Goal: Browse casually

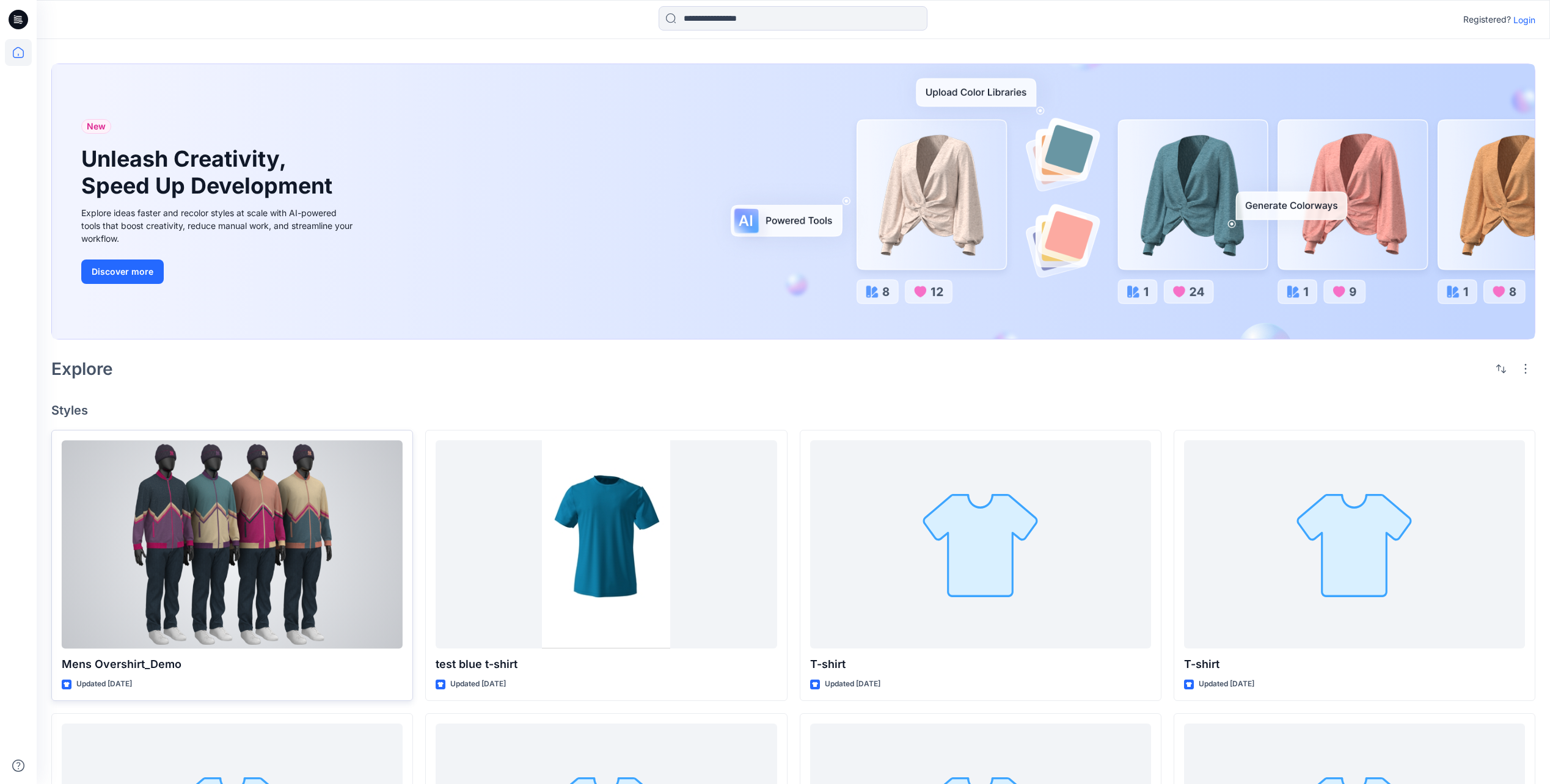
click at [242, 577] on div at bounding box center [232, 545] width 341 height 208
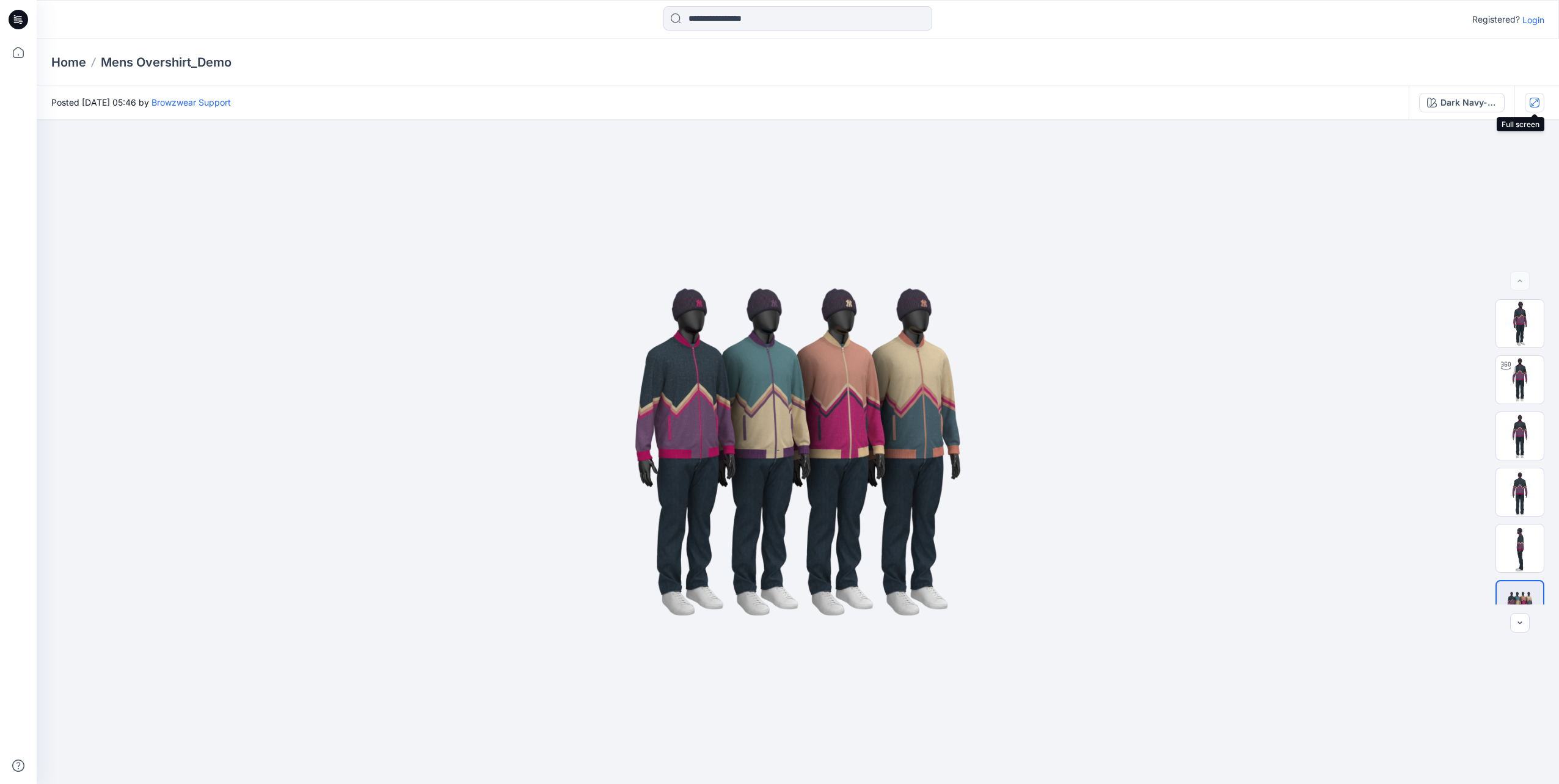
click at [1530, 104] on icon "button" at bounding box center [1535, 103] width 10 height 10
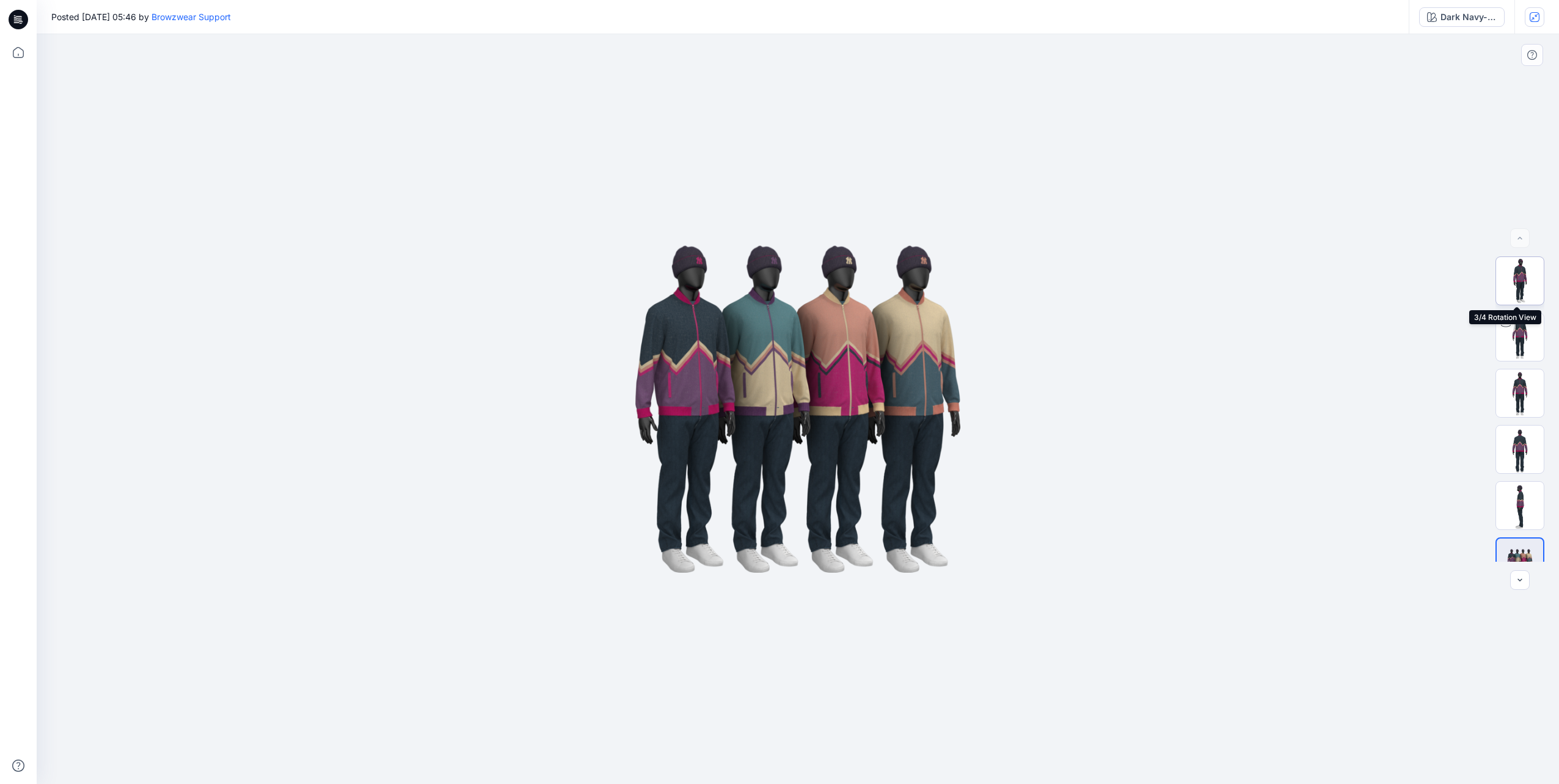
click at [1530, 295] on img at bounding box center [1519, 280] width 47 height 47
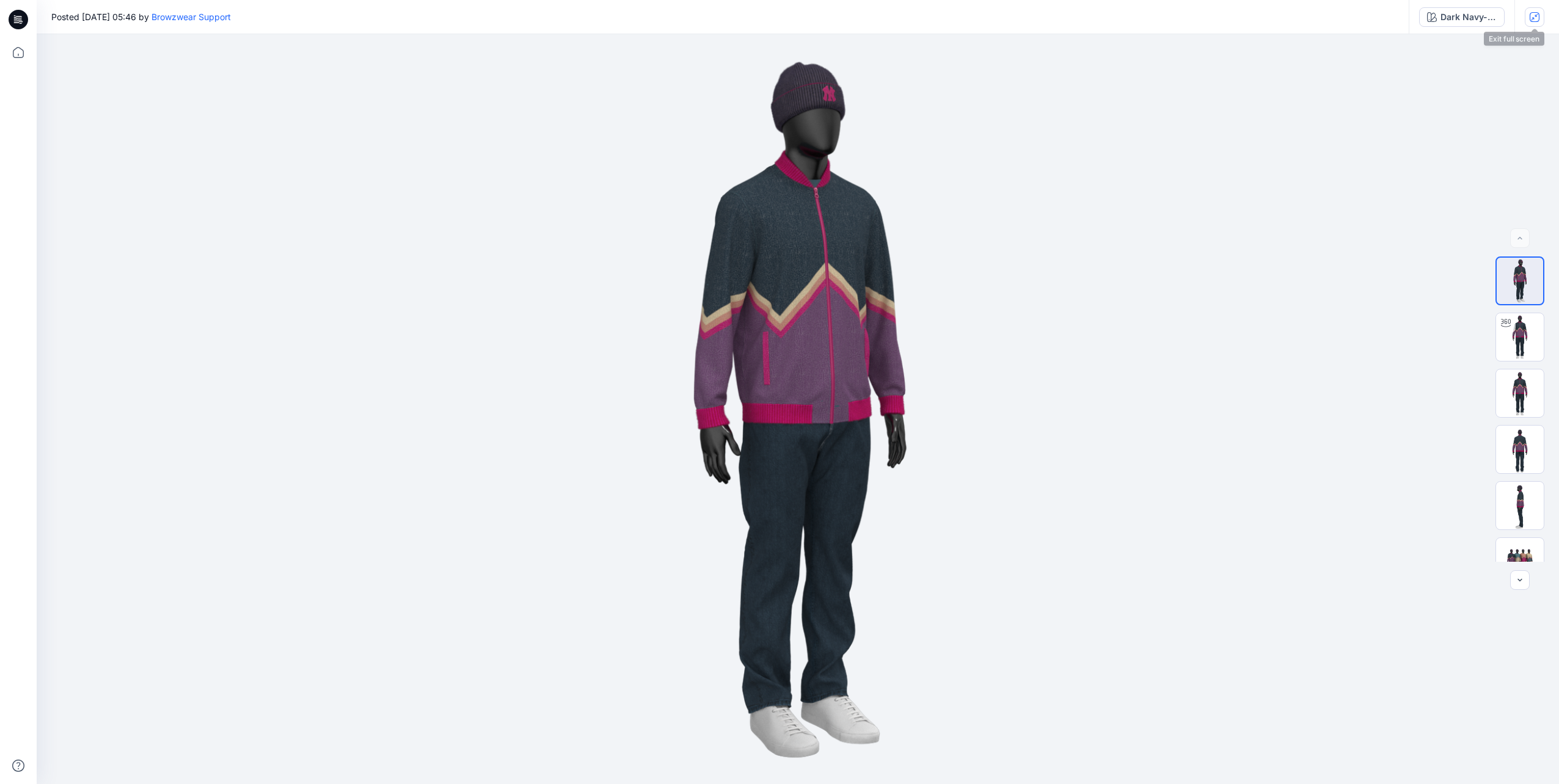
click at [1536, 20] on icon "button" at bounding box center [1535, 17] width 10 height 10
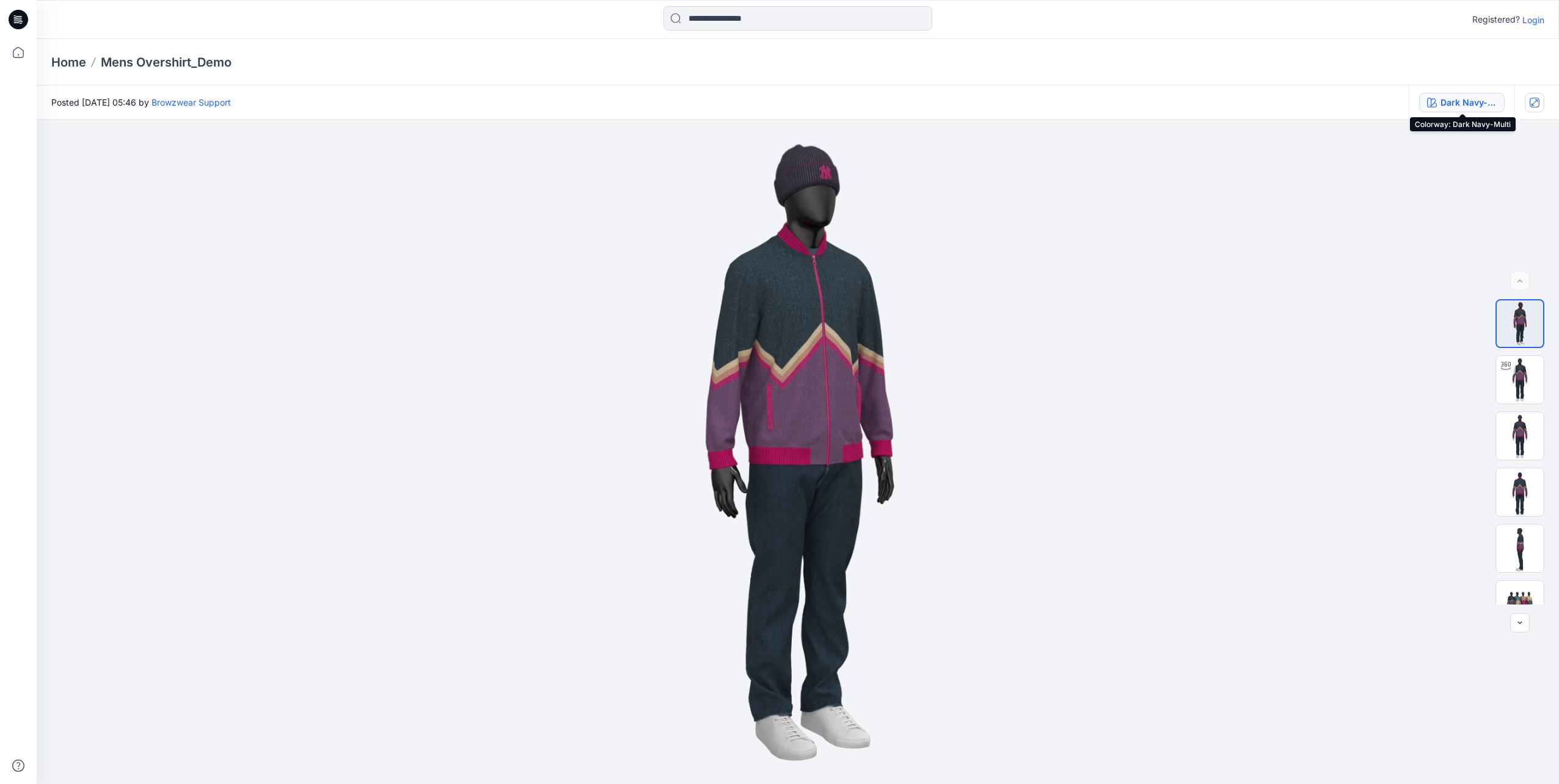
click at [1490, 100] on div "Dark Navy-Multi" at bounding box center [1468, 102] width 56 height 13
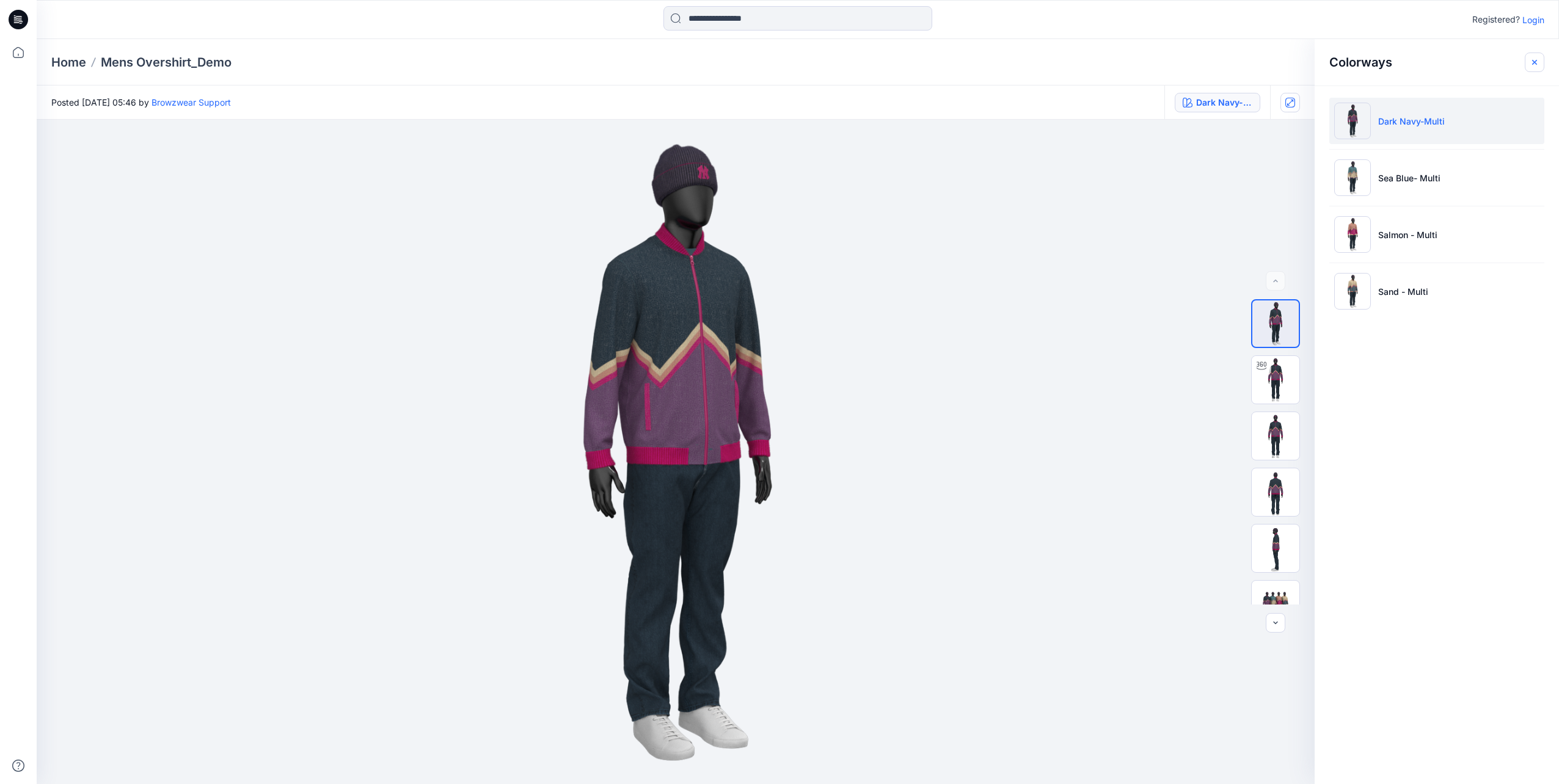
click at [1536, 59] on icon "button" at bounding box center [1535, 62] width 10 height 10
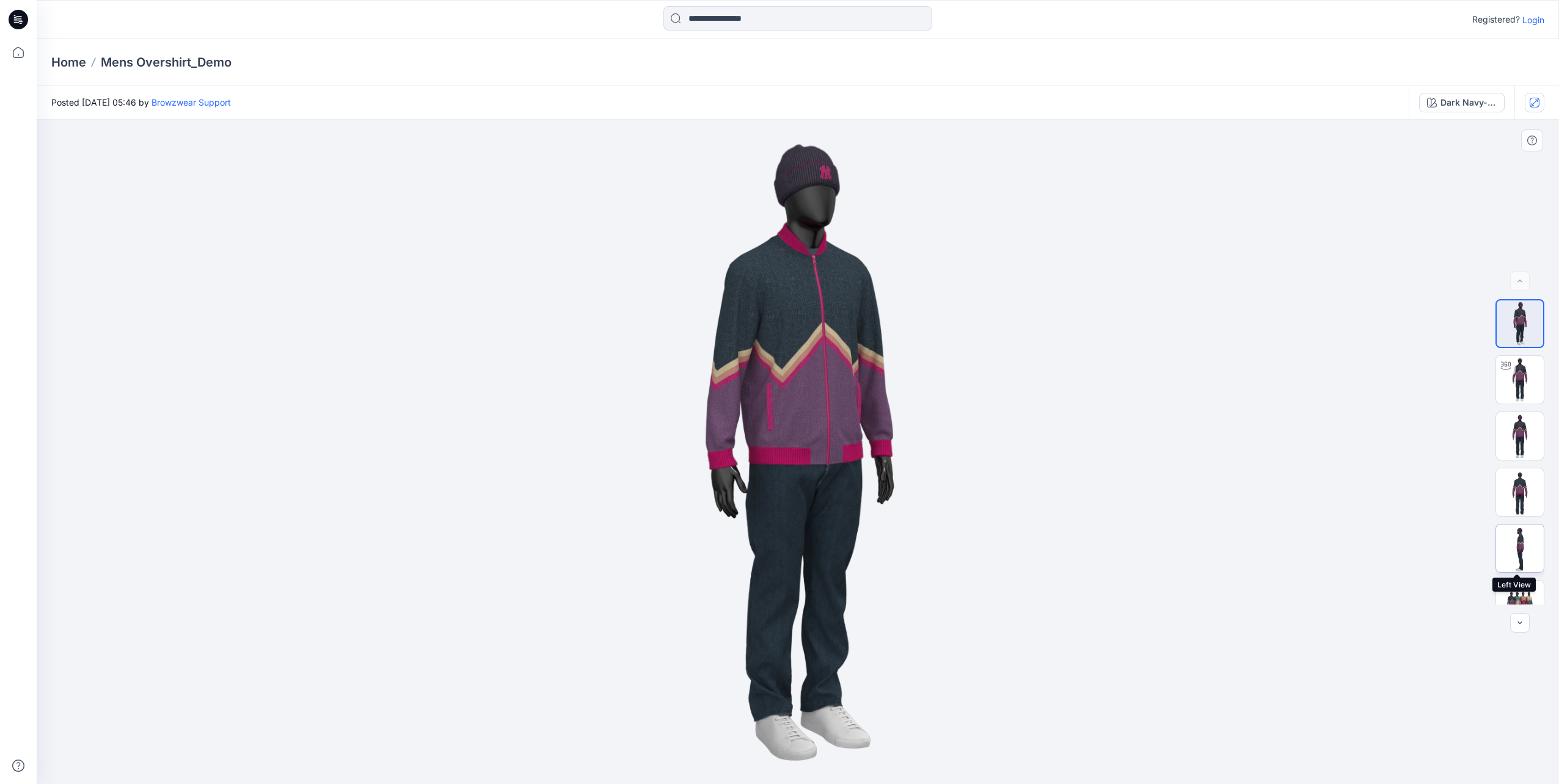
click at [1507, 541] on img at bounding box center [1519, 548] width 47 height 47
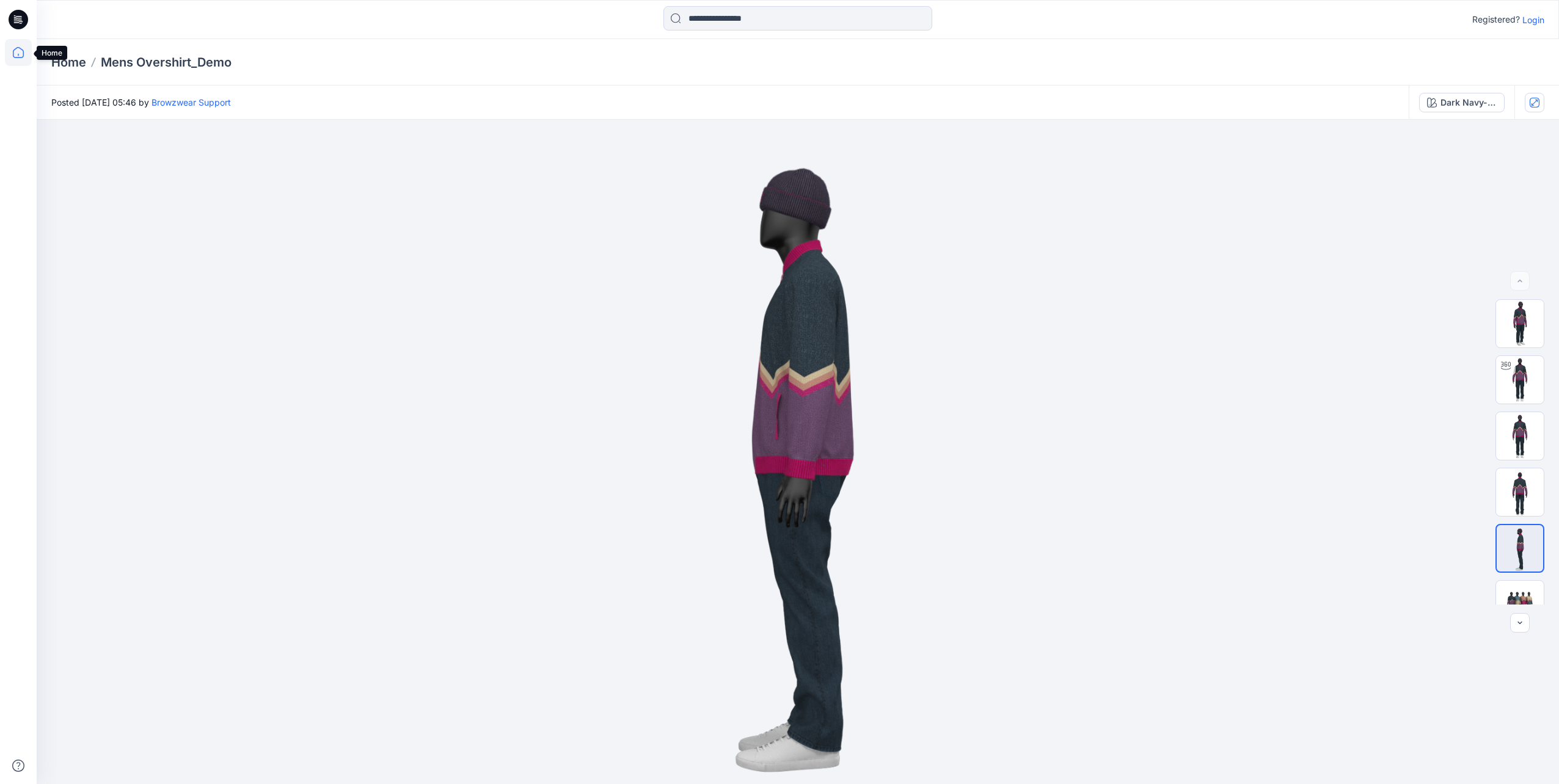
click at [22, 57] on icon at bounding box center [18, 52] width 27 height 27
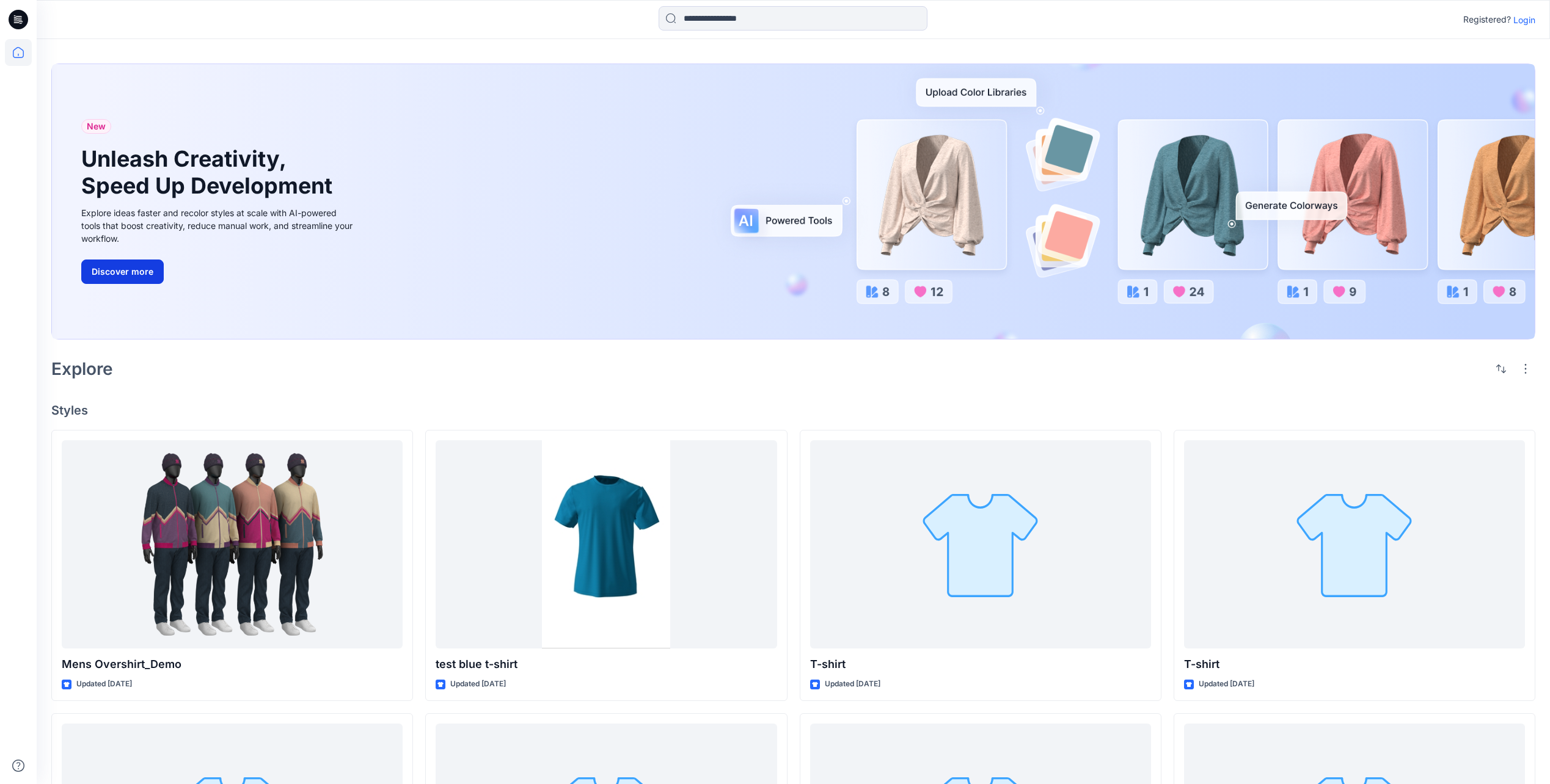
click at [134, 277] on button "Discover more" at bounding box center [123, 272] width 82 height 24
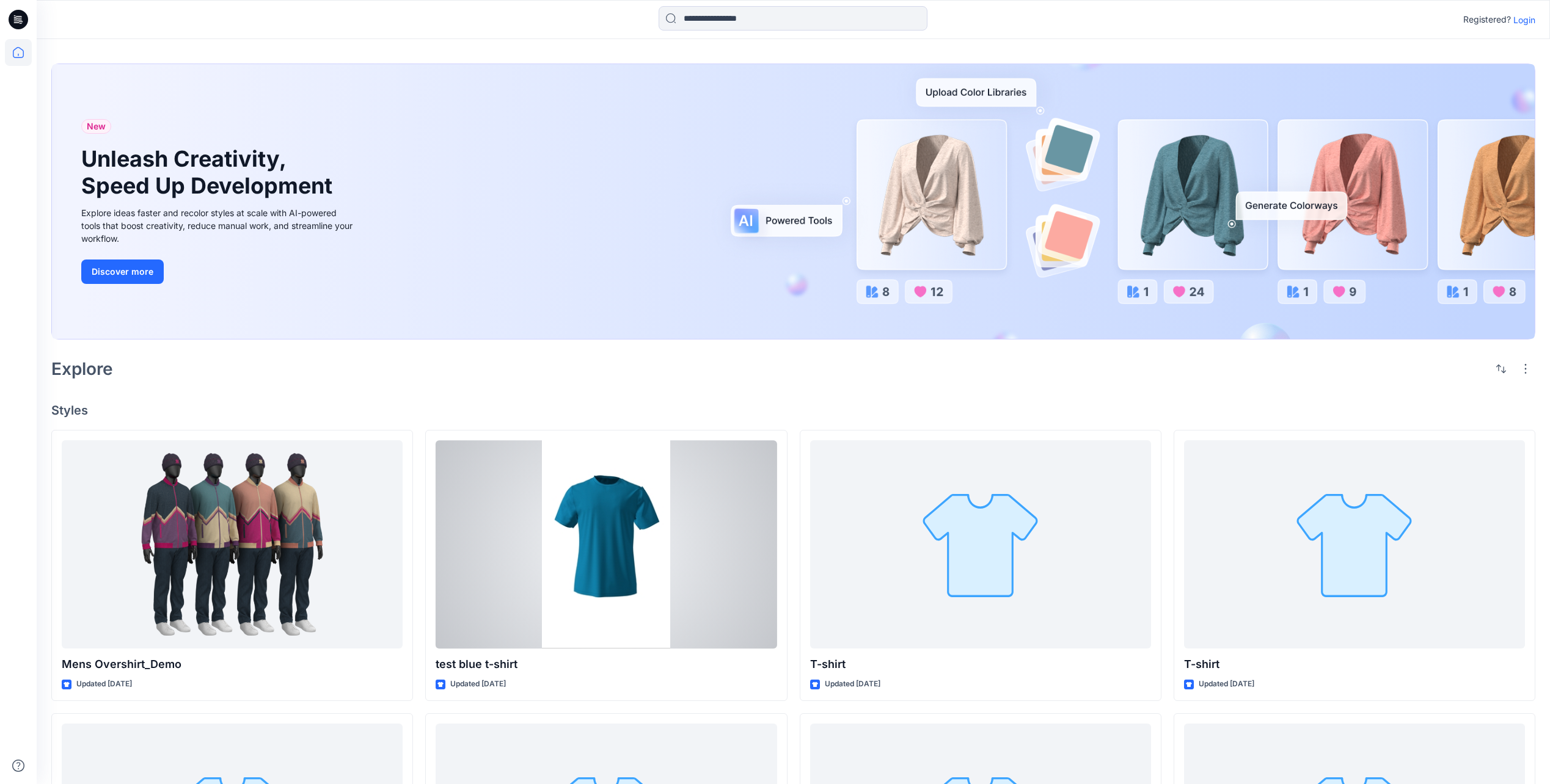
scroll to position [61, 0]
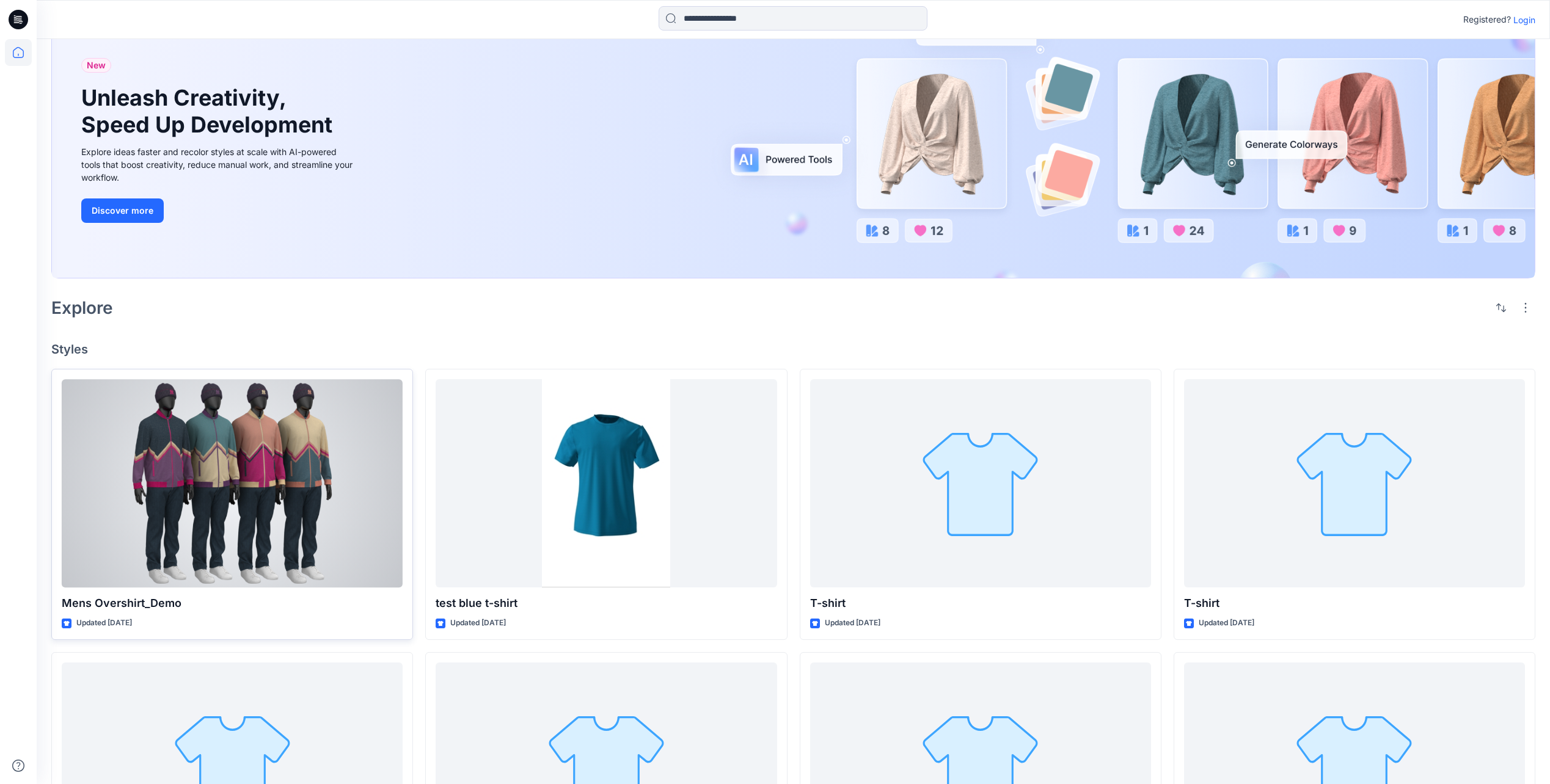
click at [257, 482] on div at bounding box center [232, 484] width 341 height 208
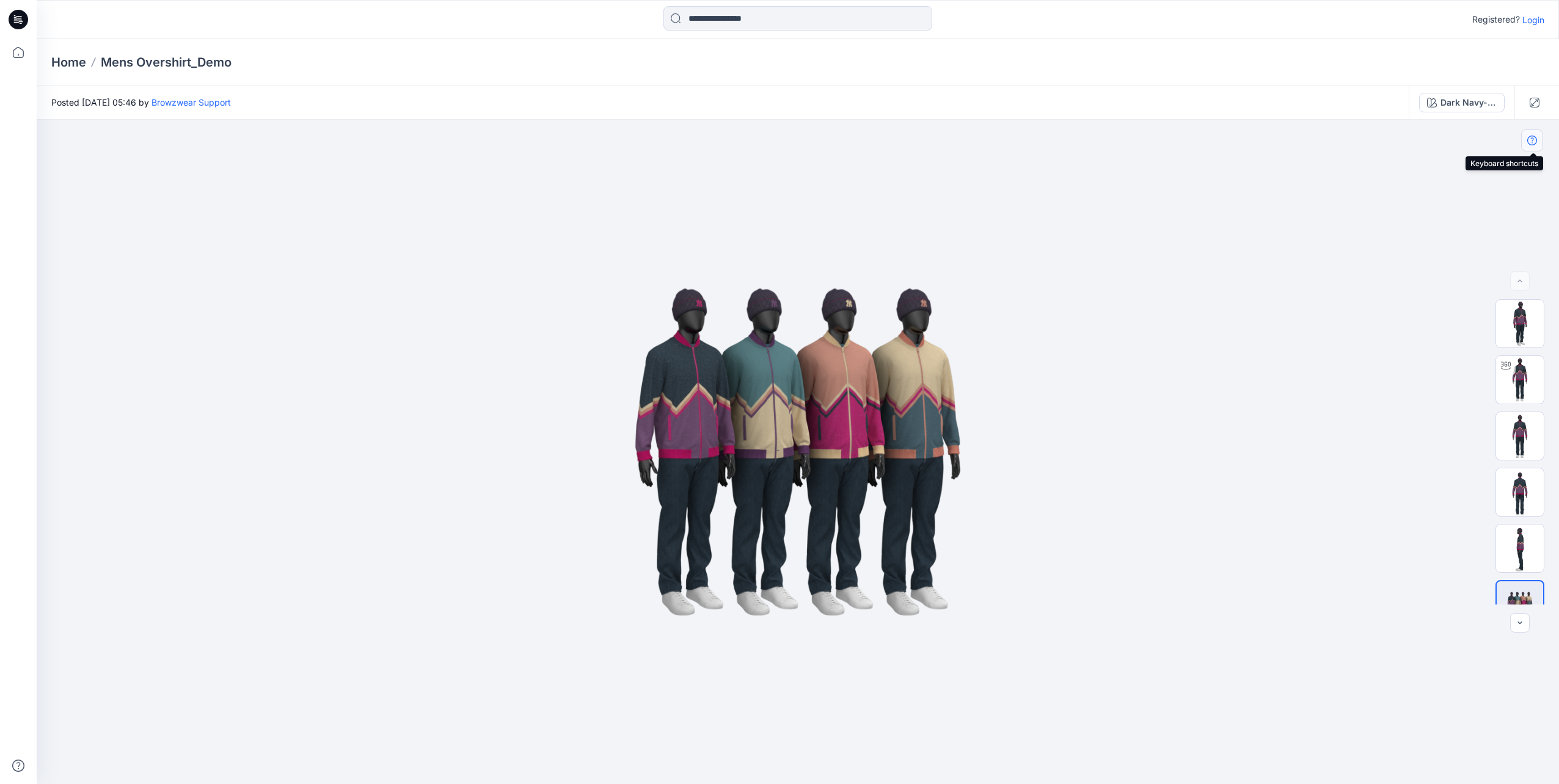
click at [1538, 135] on button "button" at bounding box center [1532, 140] width 22 height 22
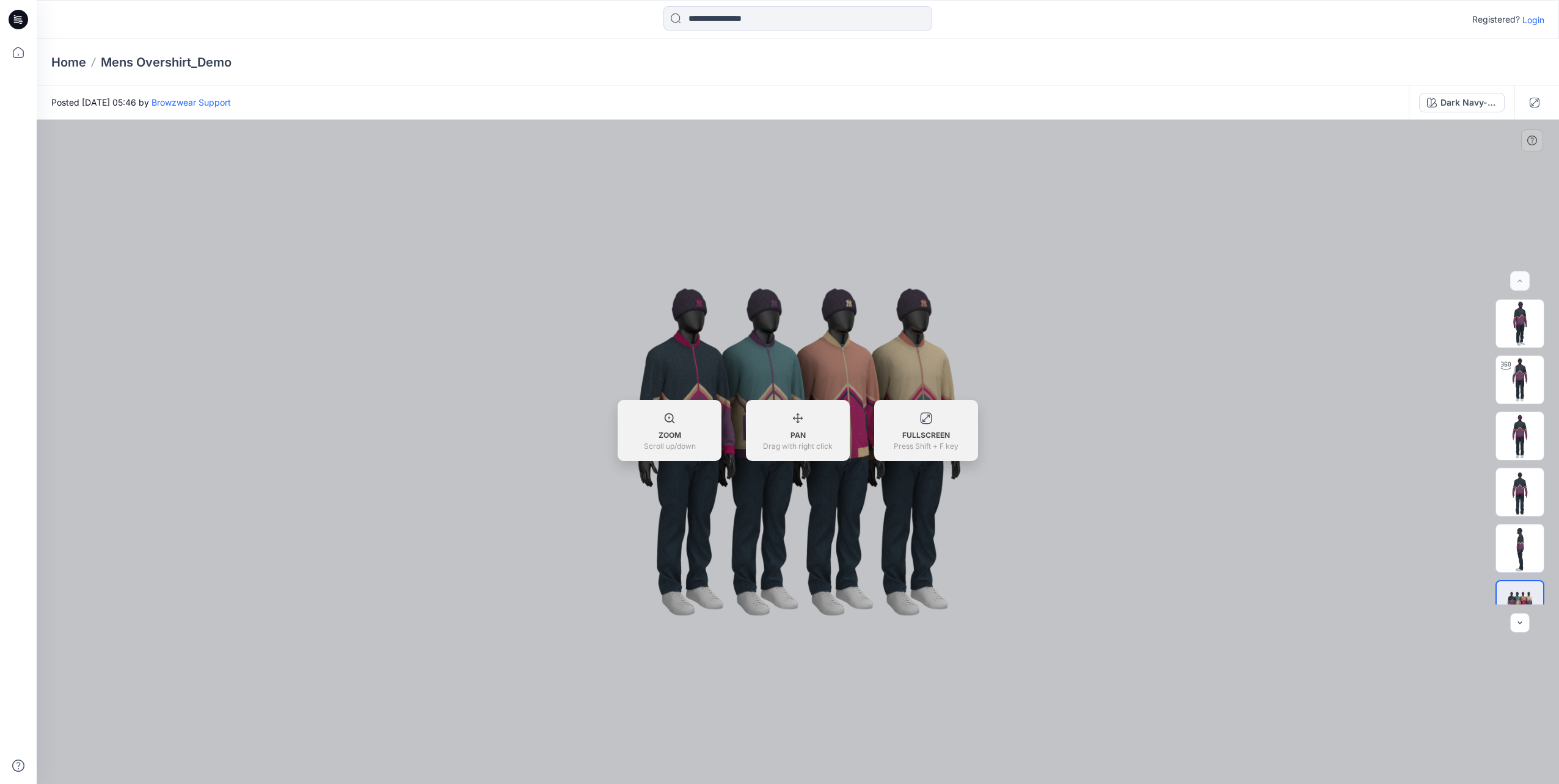
click at [1388, 166] on div at bounding box center [798, 452] width 1522 height 664
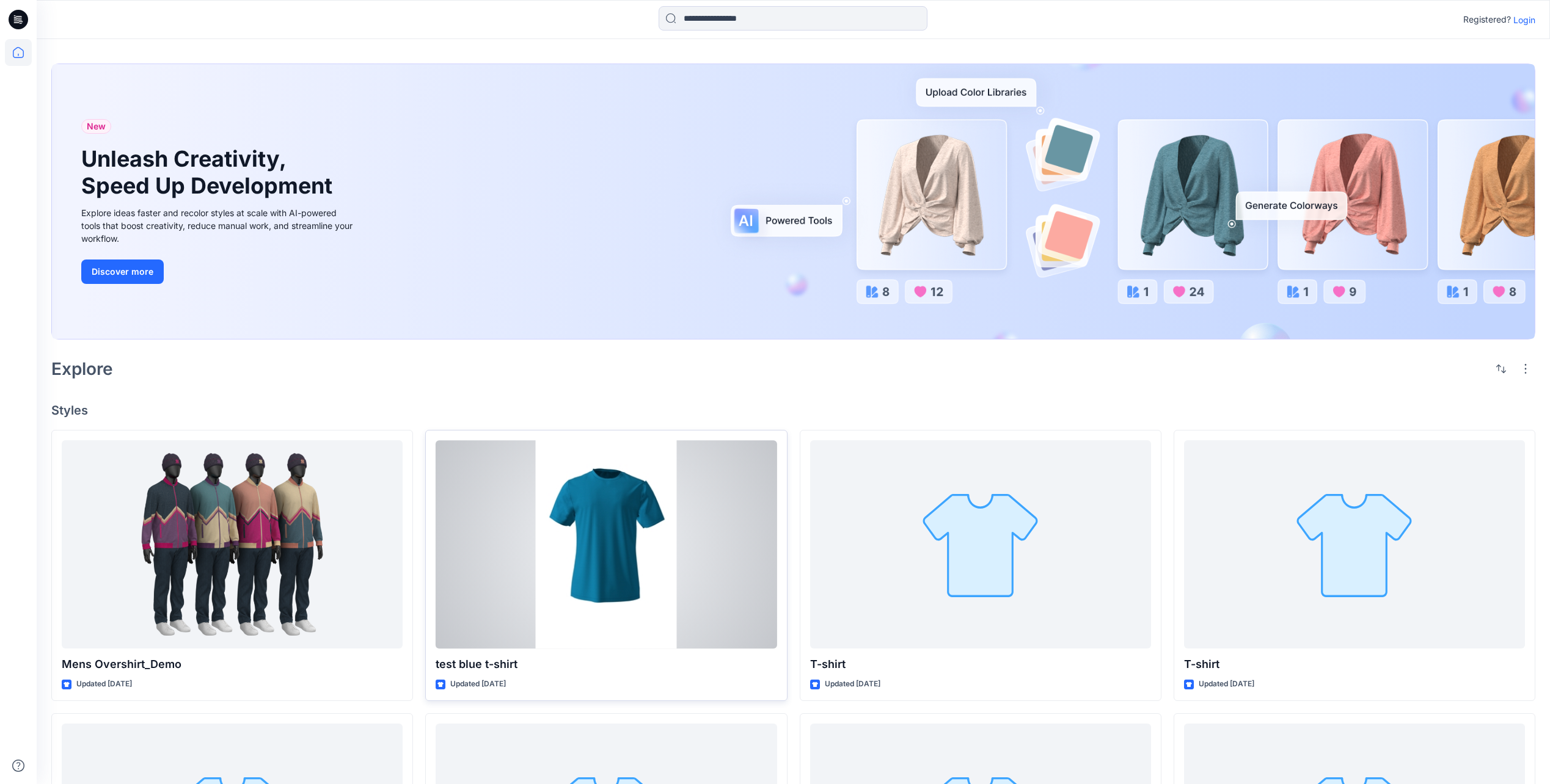
click at [541, 506] on div at bounding box center [606, 545] width 341 height 208
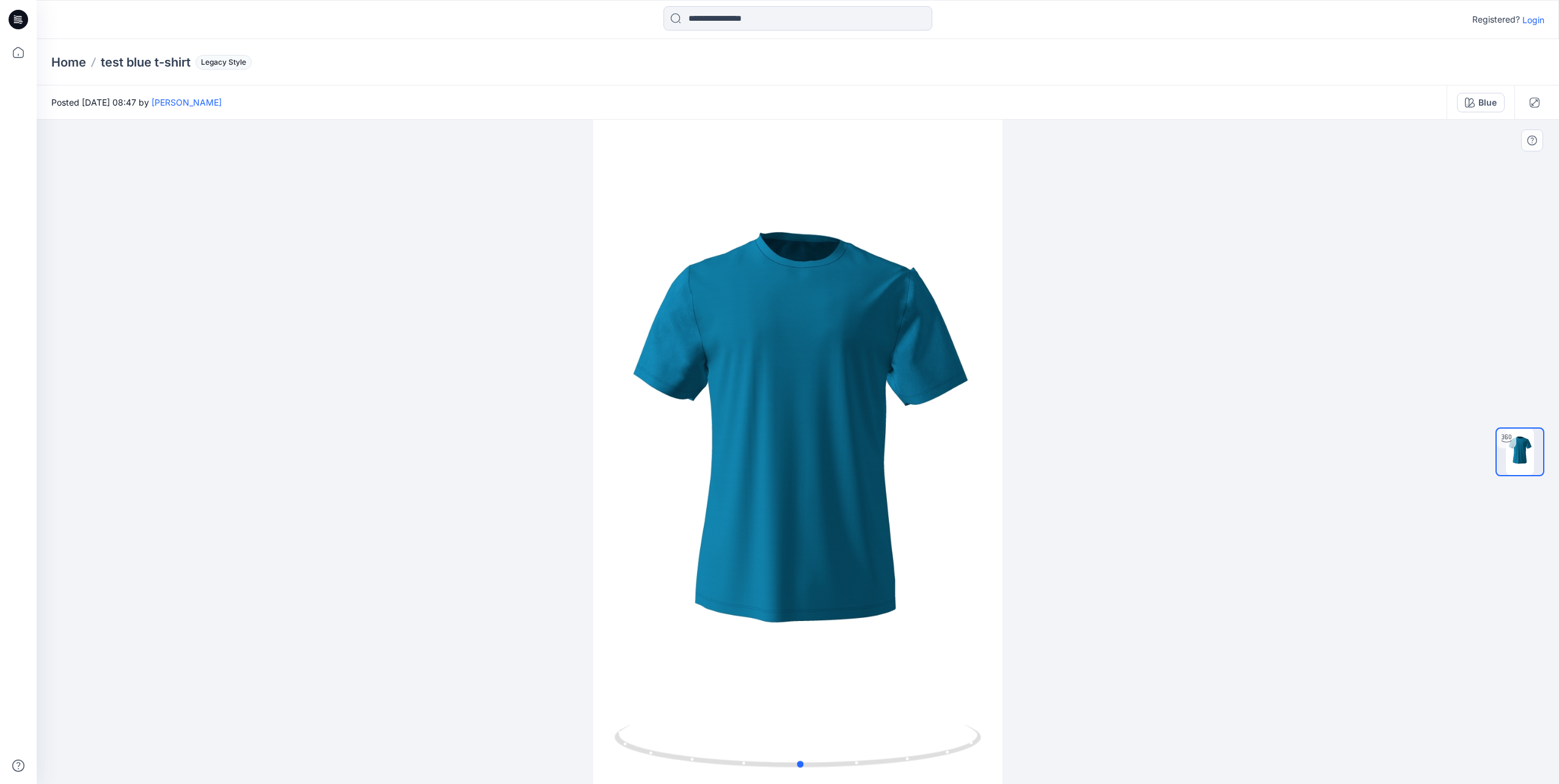
drag, startPoint x: 879, startPoint y: 405, endPoint x: 519, endPoint y: 380, distance: 360.9
click at [519, 380] on div at bounding box center [798, 452] width 1522 height 664
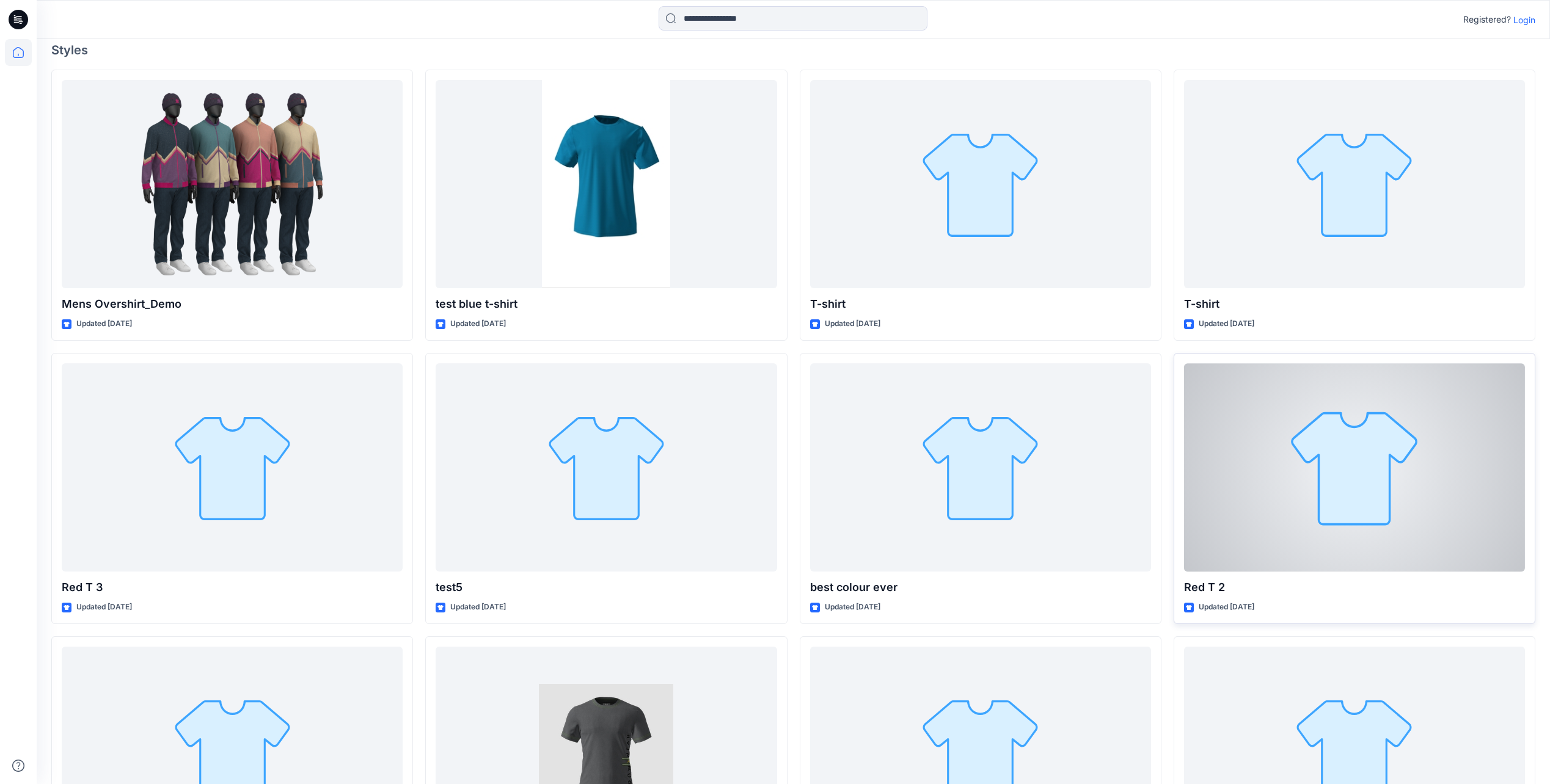
scroll to position [428, 0]
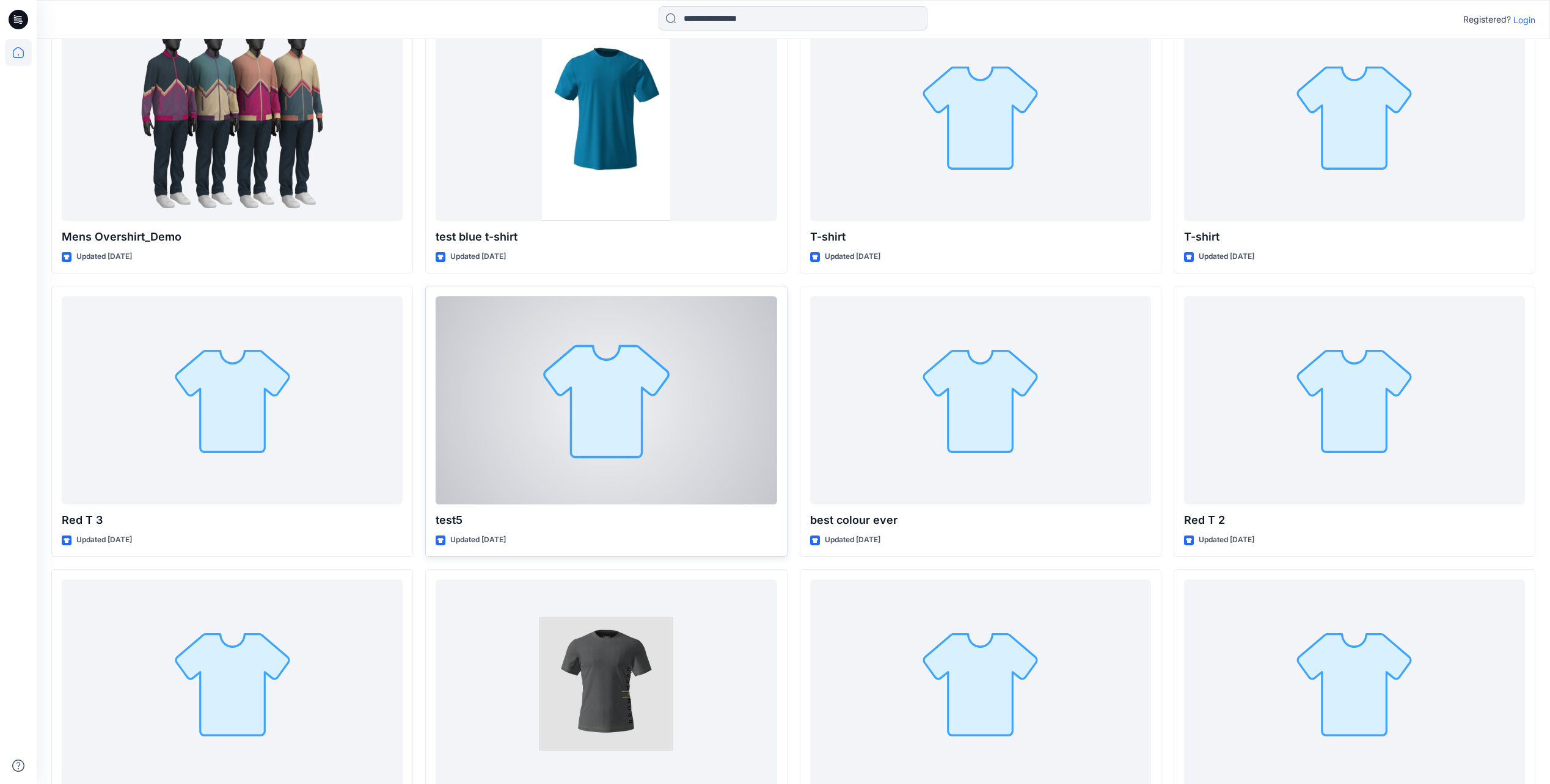
click at [596, 472] on div at bounding box center [606, 400] width 341 height 208
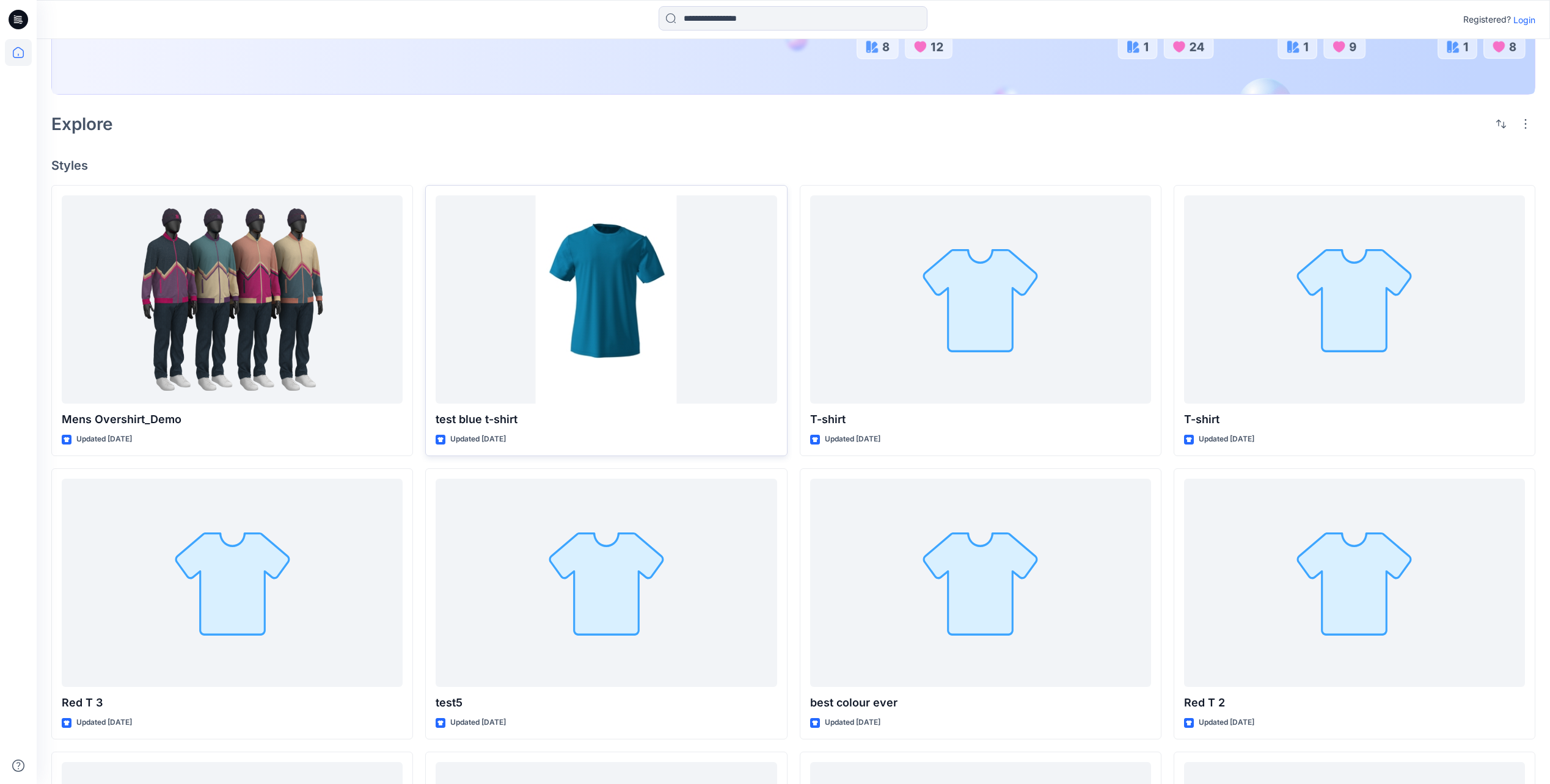
scroll to position [244, 0]
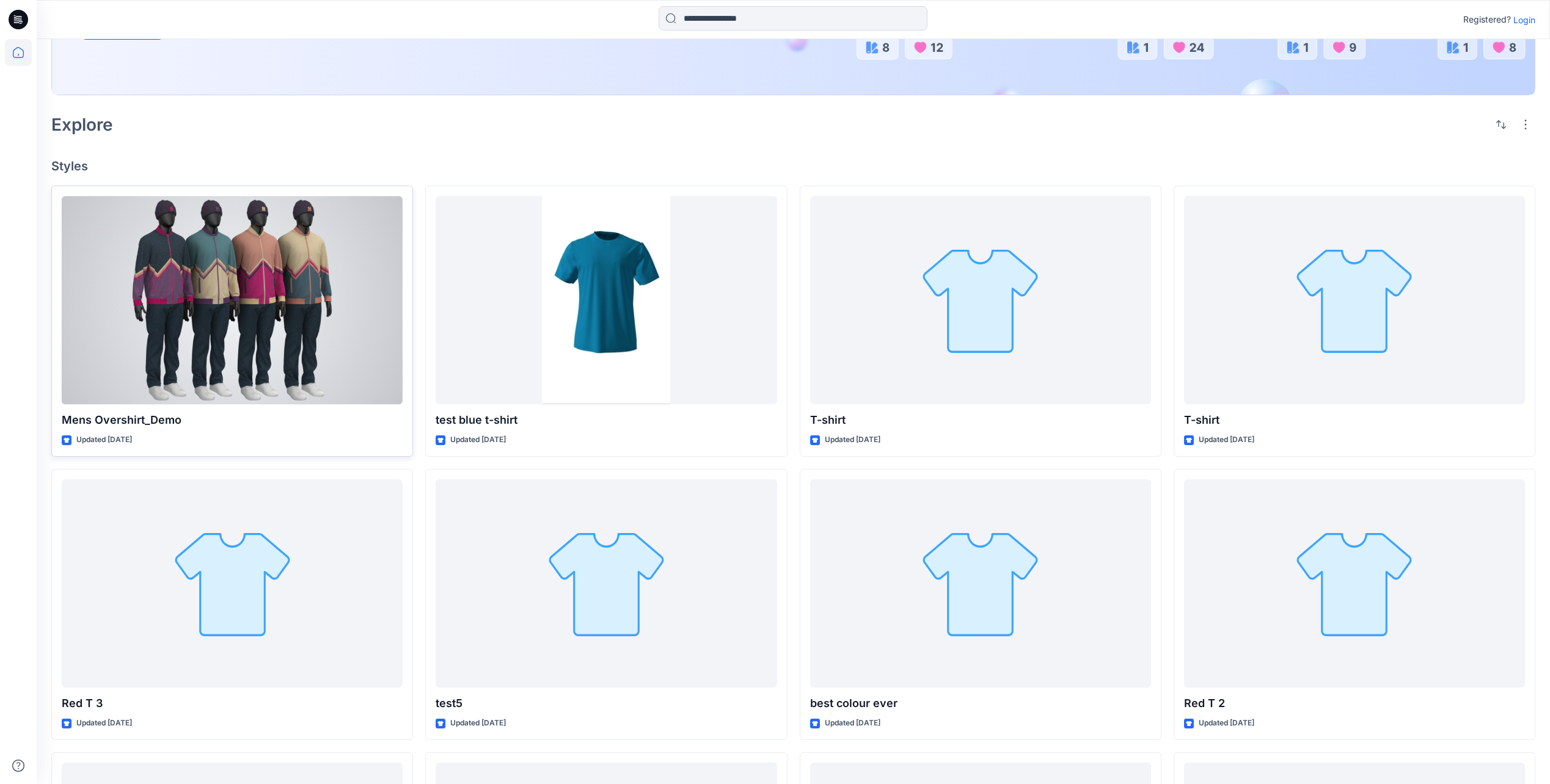
click at [191, 294] on div at bounding box center [232, 300] width 341 height 208
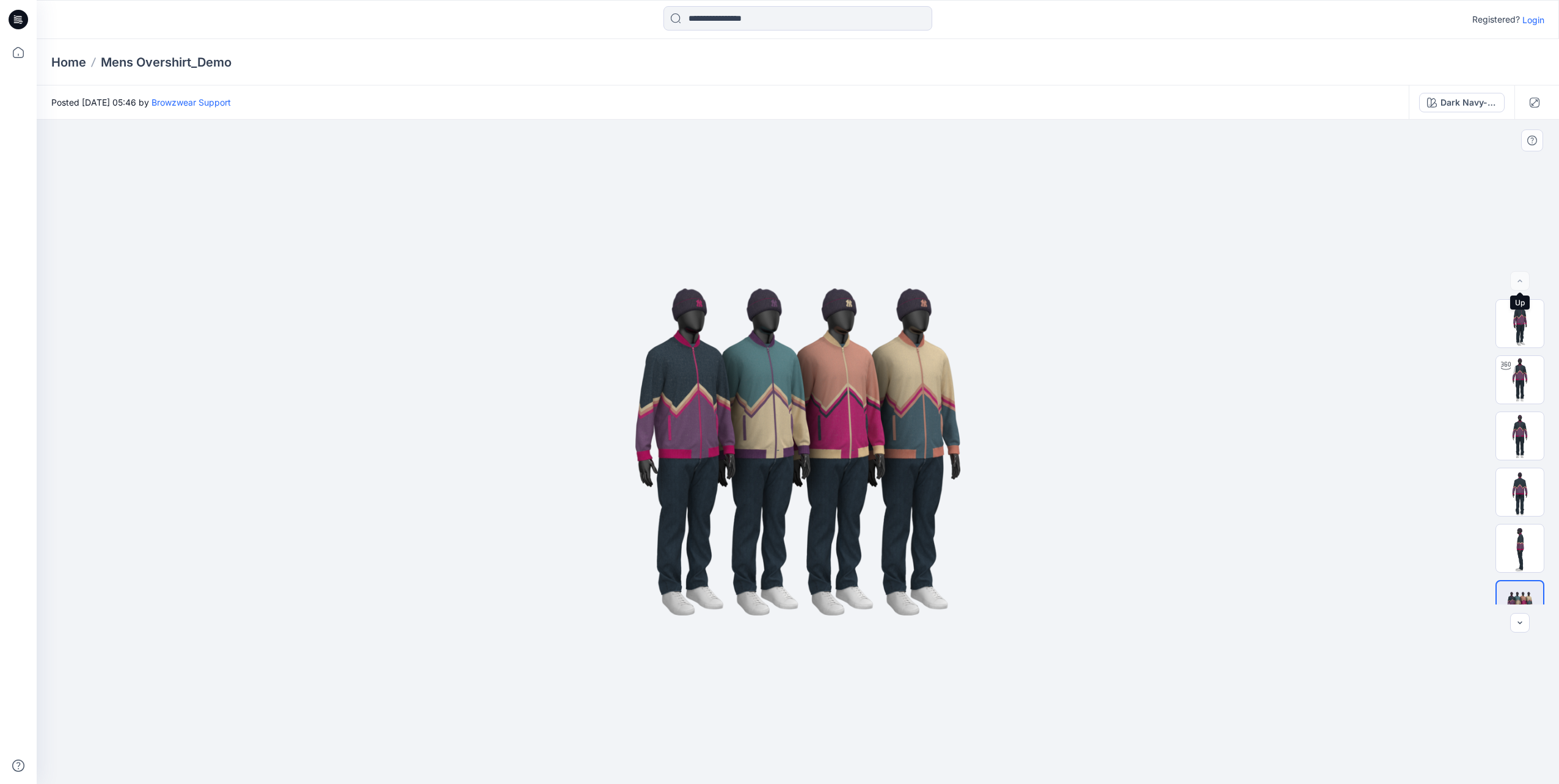
click at [1521, 283] on div at bounding box center [1520, 281] width 20 height 20
click at [1519, 447] on img at bounding box center [1519, 436] width 47 height 47
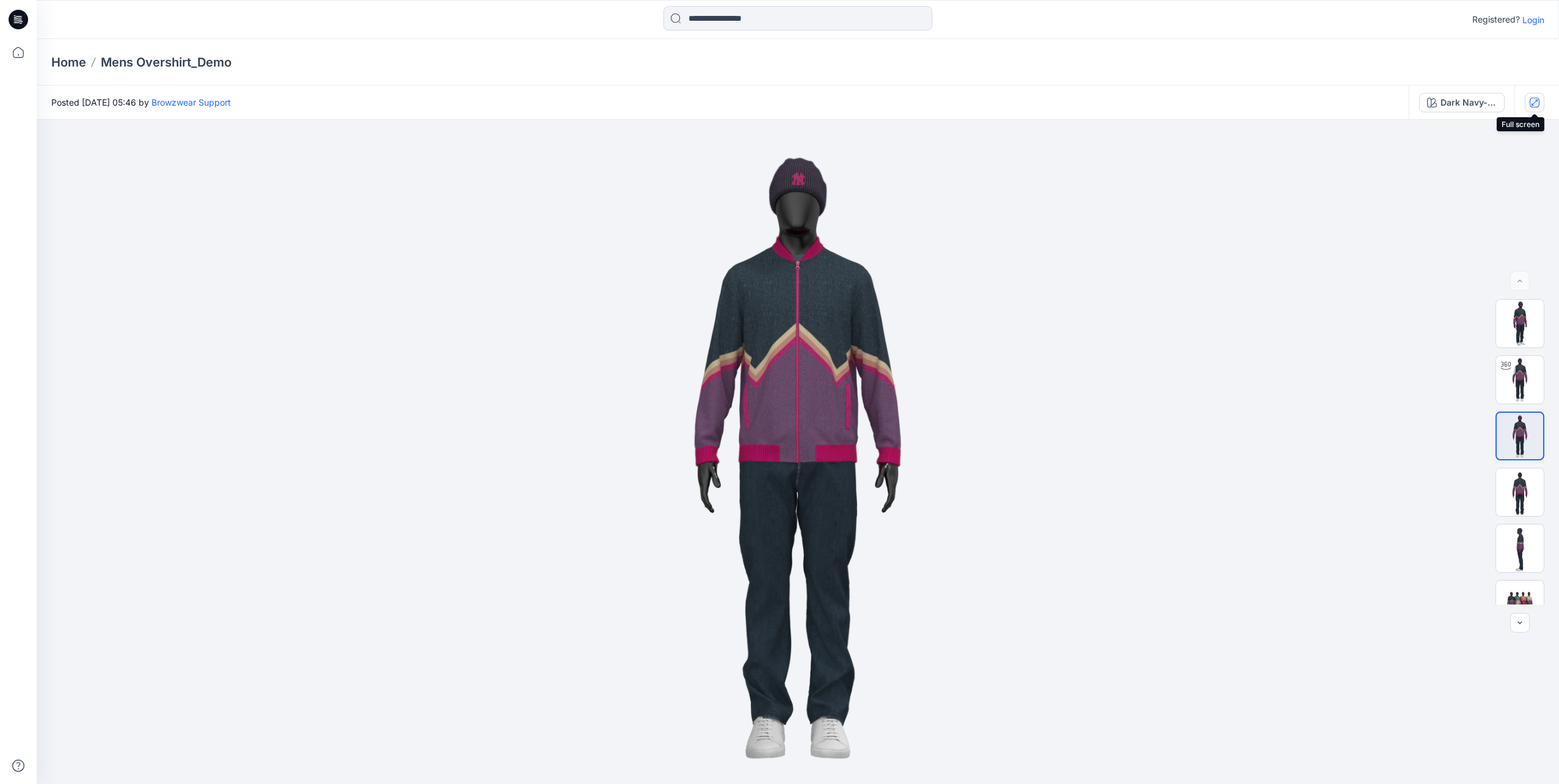
click at [1534, 99] on icon "button" at bounding box center [1535, 103] width 10 height 10
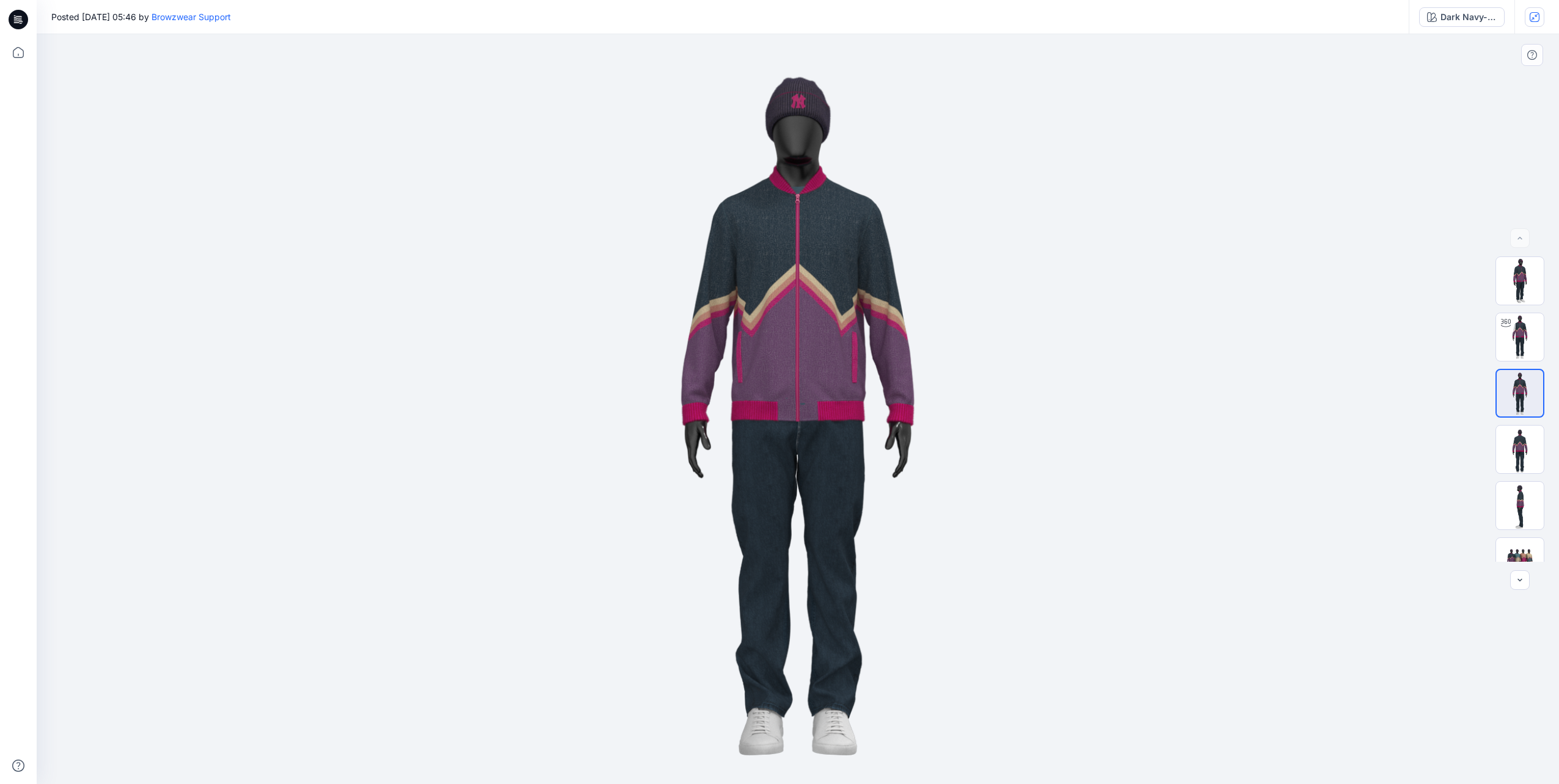
drag, startPoint x: 789, startPoint y: 152, endPoint x: 1087, endPoint y: 109, distance: 301.1
click at [795, 153] on img at bounding box center [798, 409] width 750 height 750
click at [1373, 86] on div at bounding box center [798, 409] width 1522 height 750
click at [1535, 18] on icon "button" at bounding box center [1535, 17] width 10 height 10
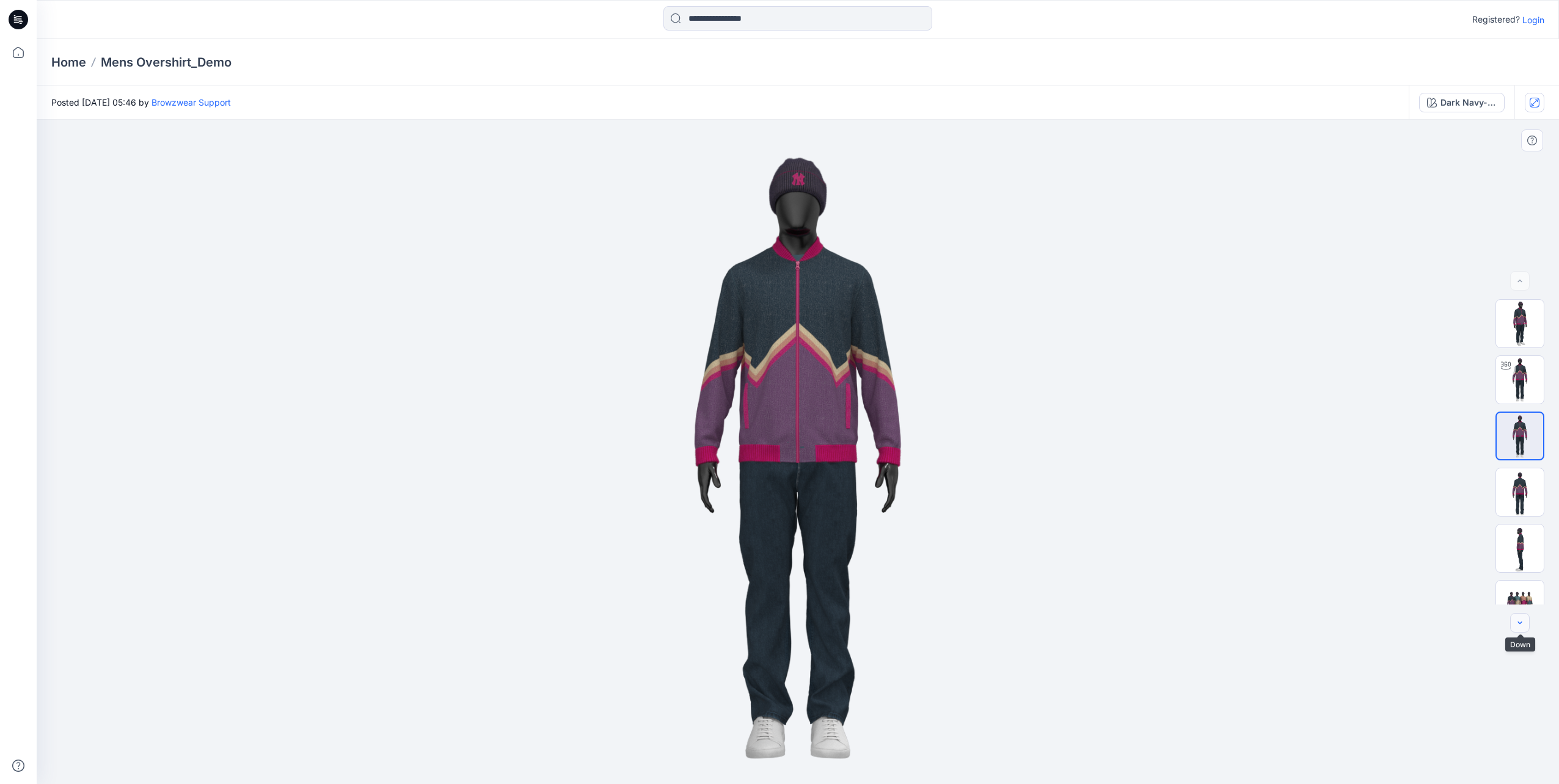
click at [1519, 622] on icon "button" at bounding box center [1520, 623] width 10 height 10
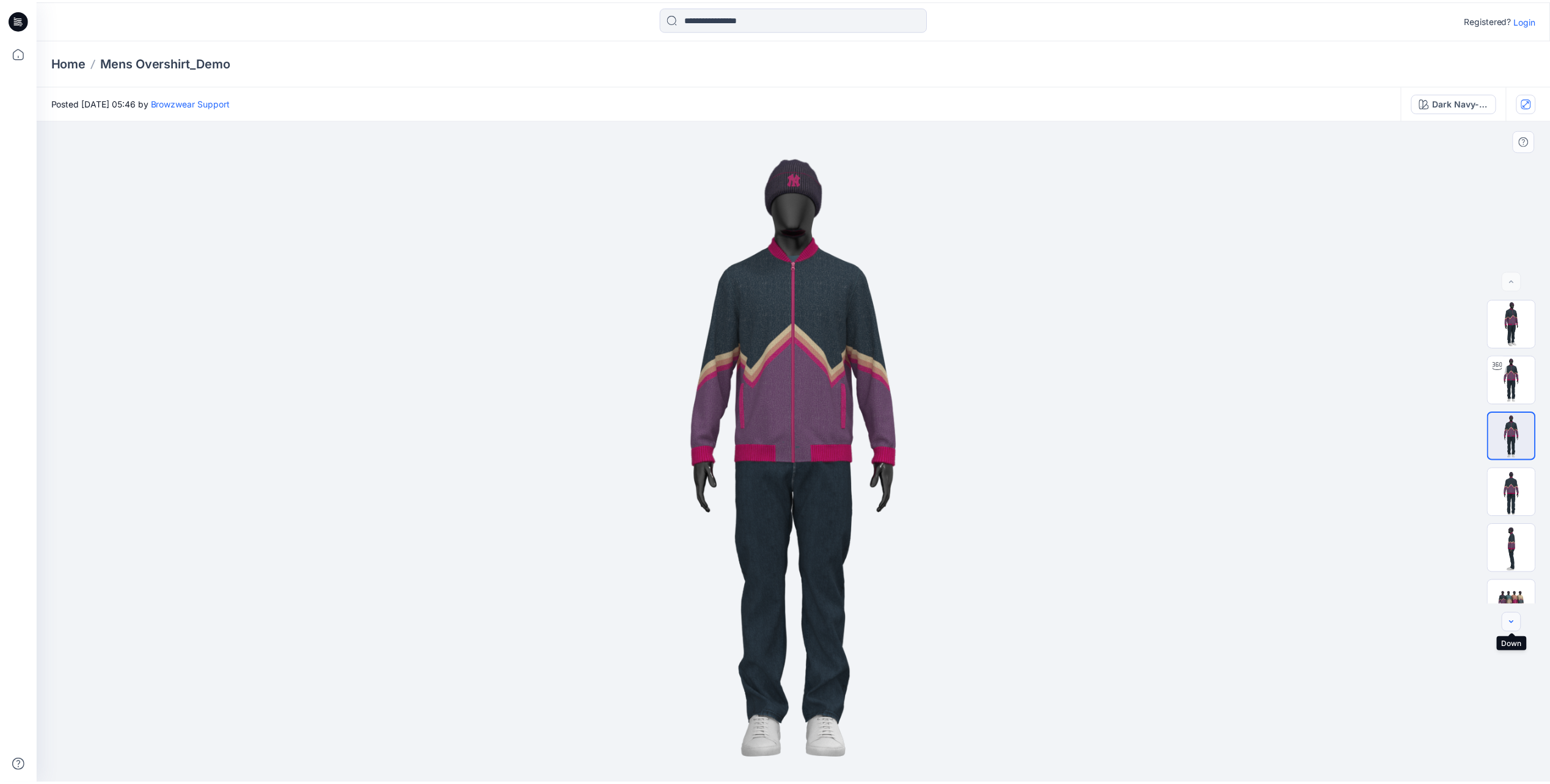
scroll to position [24, 0]
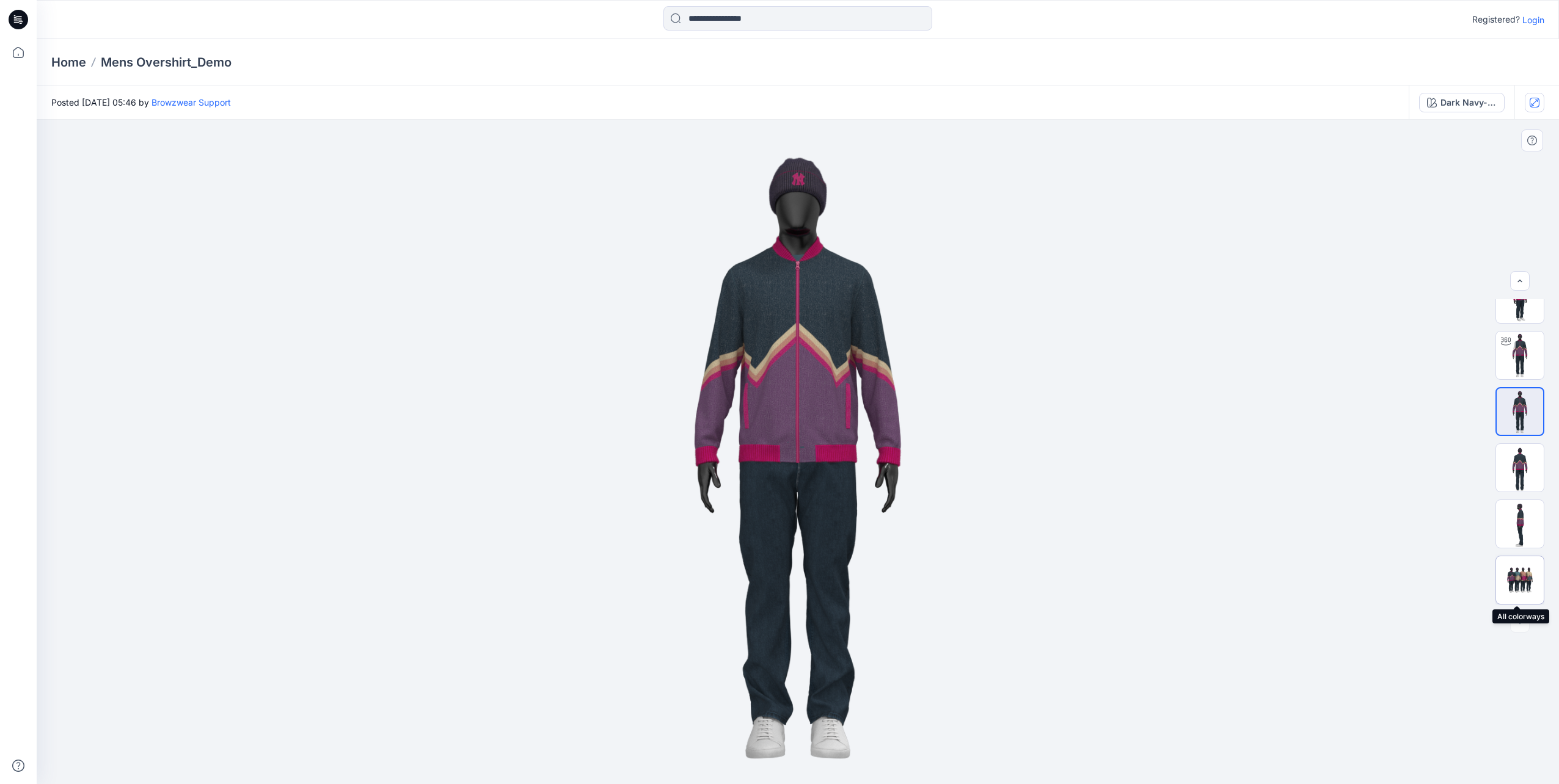
click at [1515, 592] on img at bounding box center [1519, 581] width 47 height 29
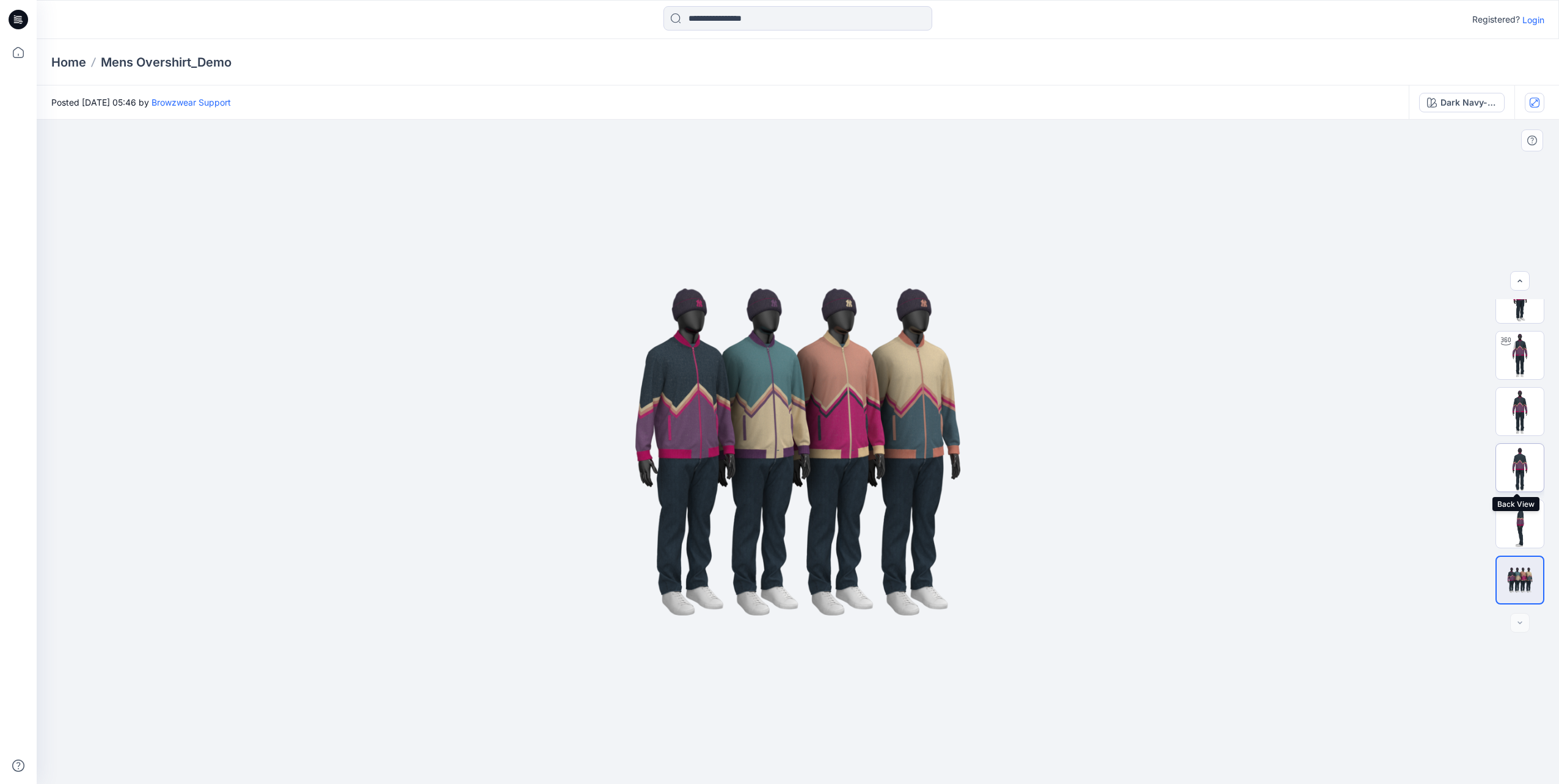
click at [1515, 482] on img at bounding box center [1519, 467] width 47 height 47
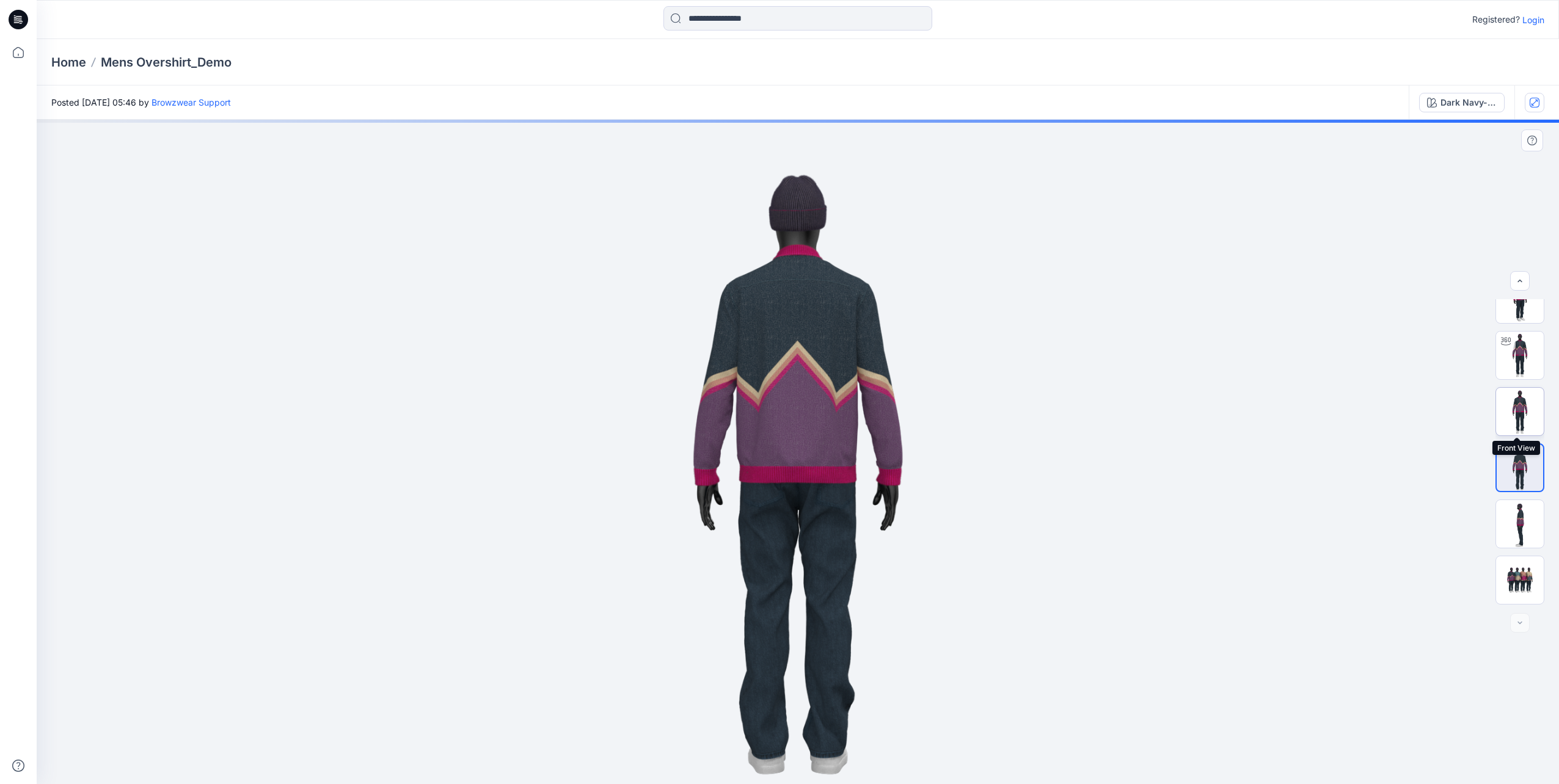
click at [1504, 407] on img at bounding box center [1519, 411] width 47 height 47
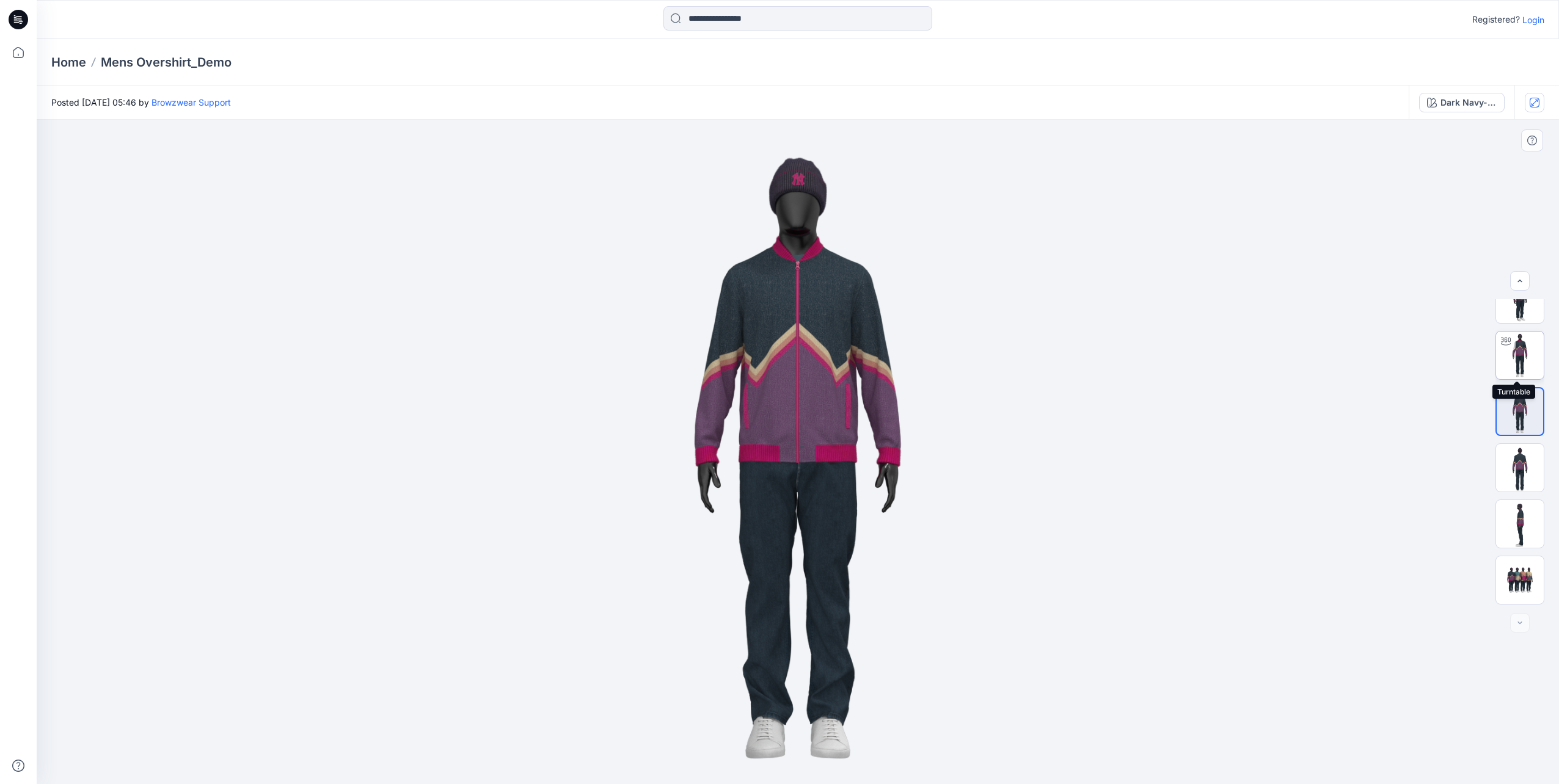
click at [1514, 362] on img at bounding box center [1519, 355] width 47 height 47
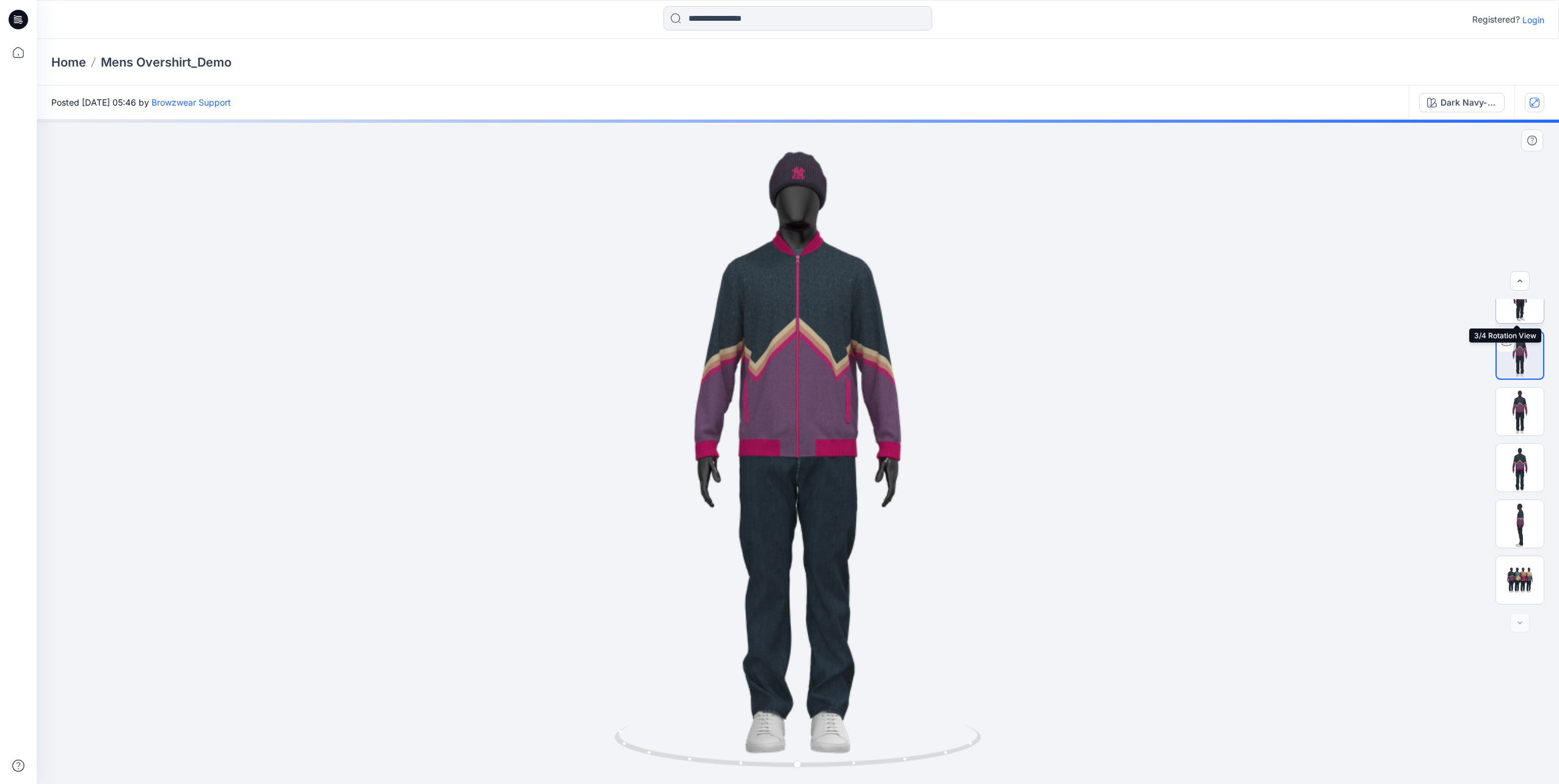
click at [1525, 309] on img at bounding box center [1519, 299] width 47 height 47
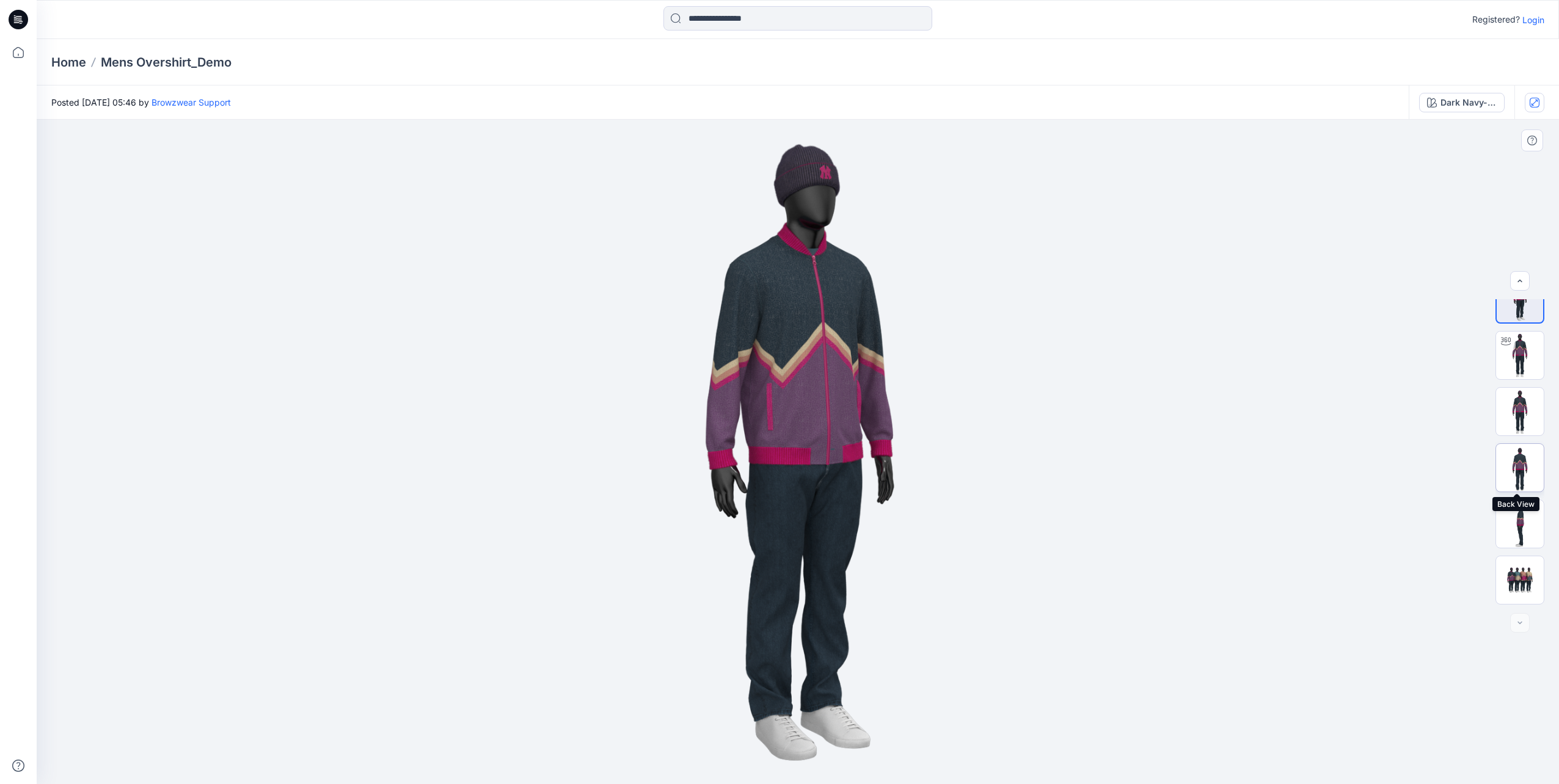
click at [1535, 472] on img at bounding box center [1519, 467] width 47 height 47
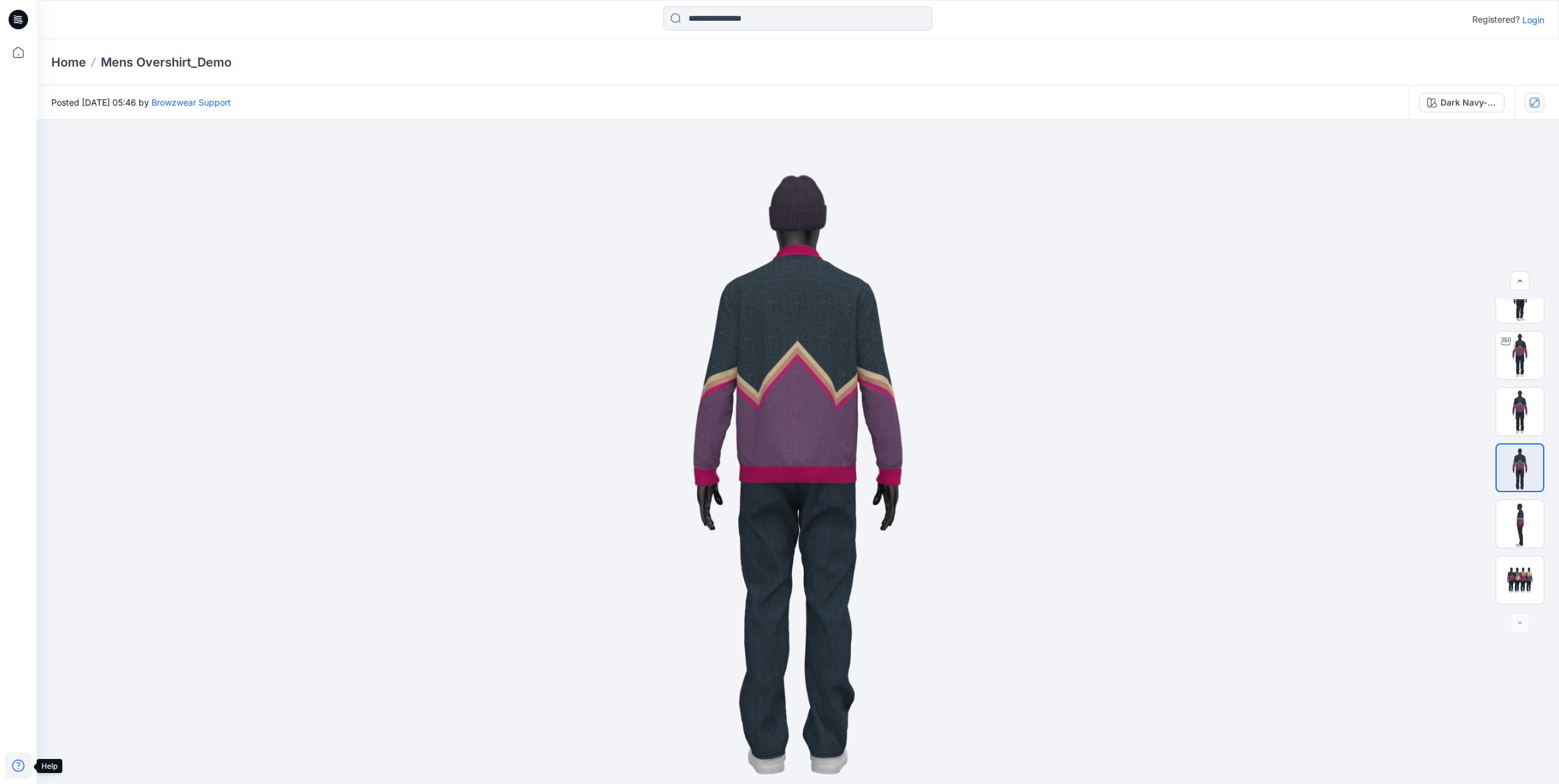
click at [22, 768] on icon at bounding box center [18, 766] width 27 height 27
click at [855, 310] on img at bounding box center [798, 452] width 664 height 664
click at [74, 65] on p "Home" at bounding box center [68, 62] width 35 height 17
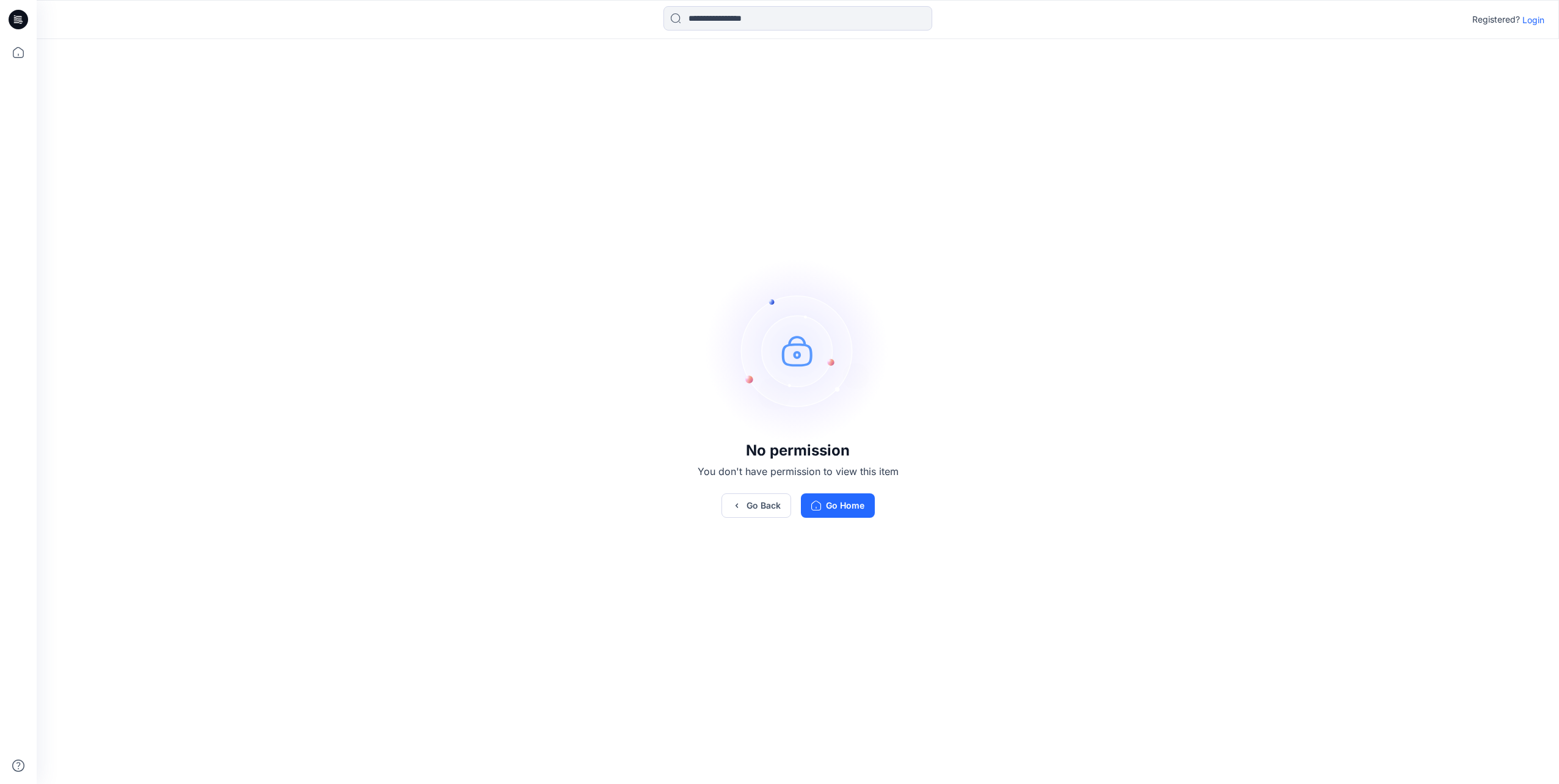
click at [14, 18] on icon at bounding box center [18, 20] width 20 height 20
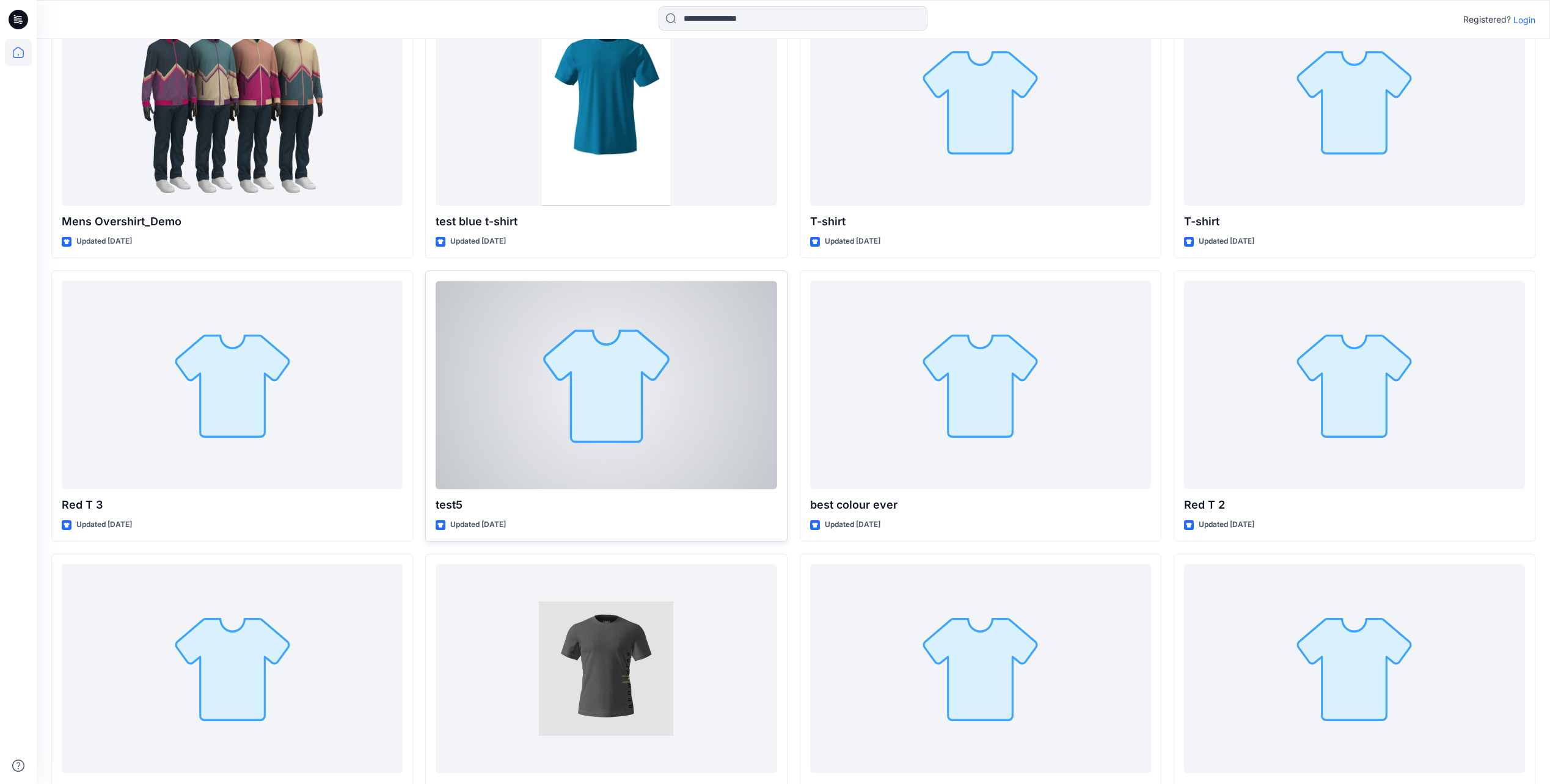
scroll to position [489, 0]
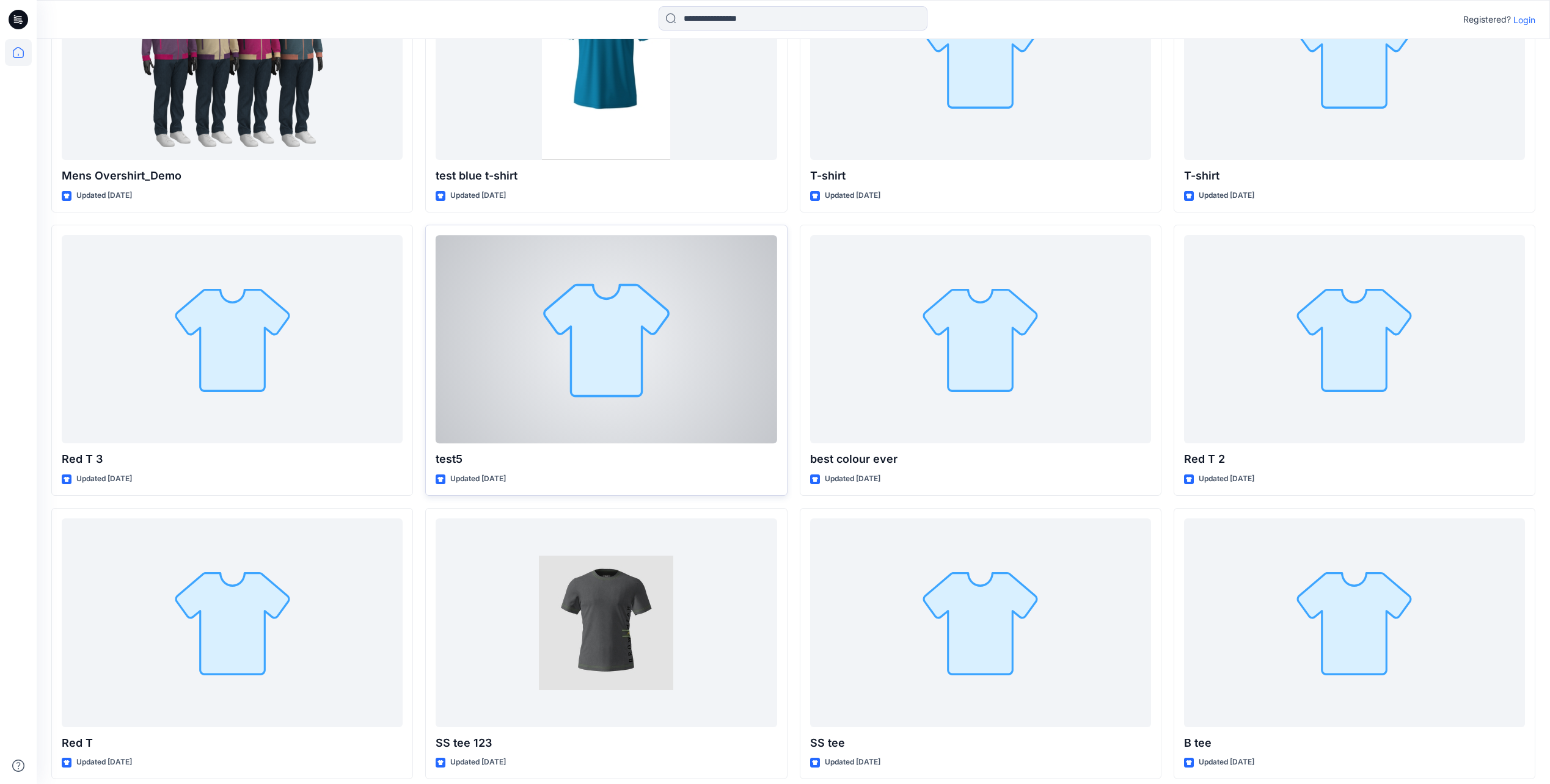
click at [639, 397] on div at bounding box center [606, 339] width 341 height 208
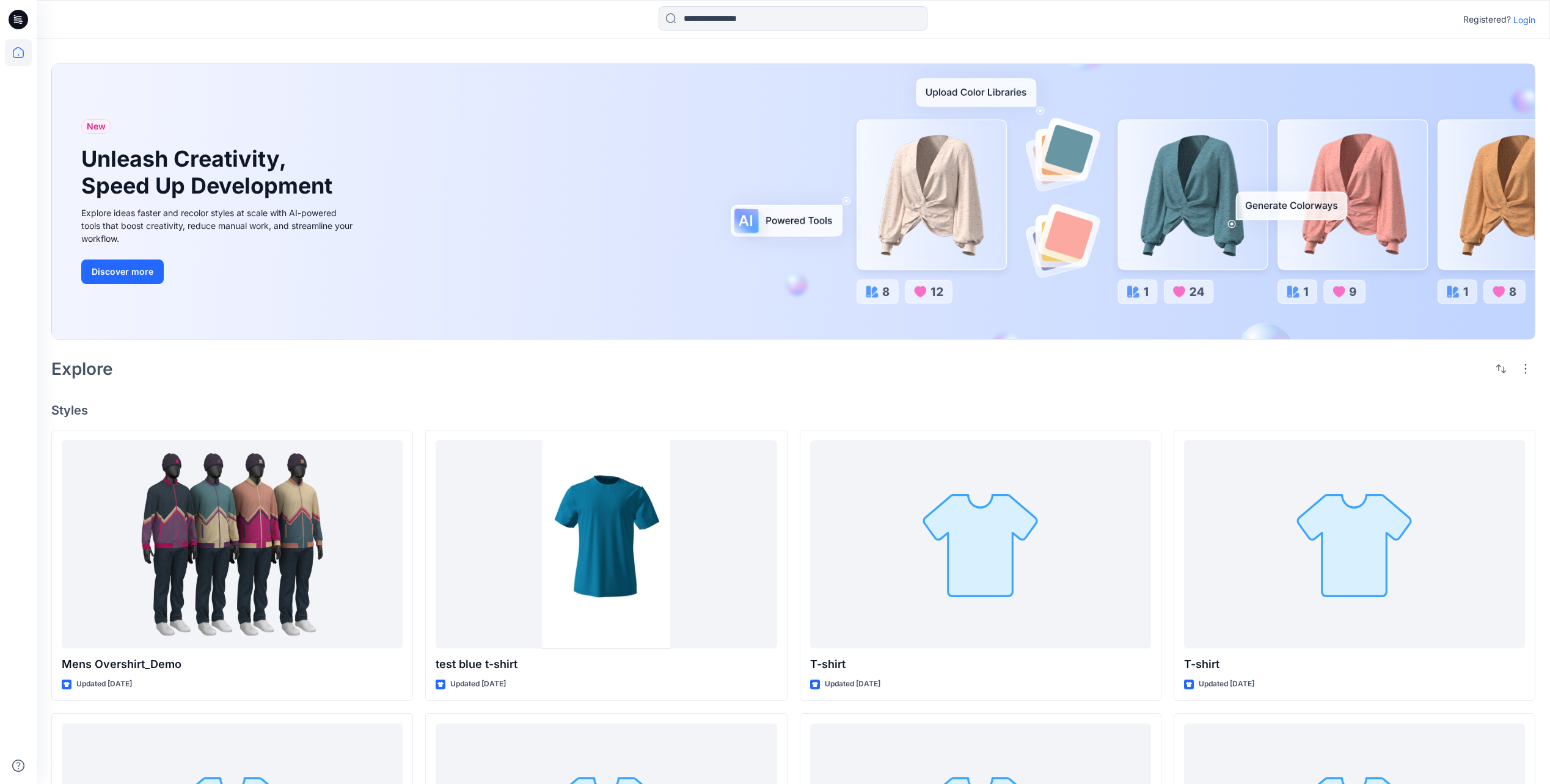
click at [23, 18] on icon at bounding box center [18, 20] width 20 height 20
